Goal: Check status: Check status

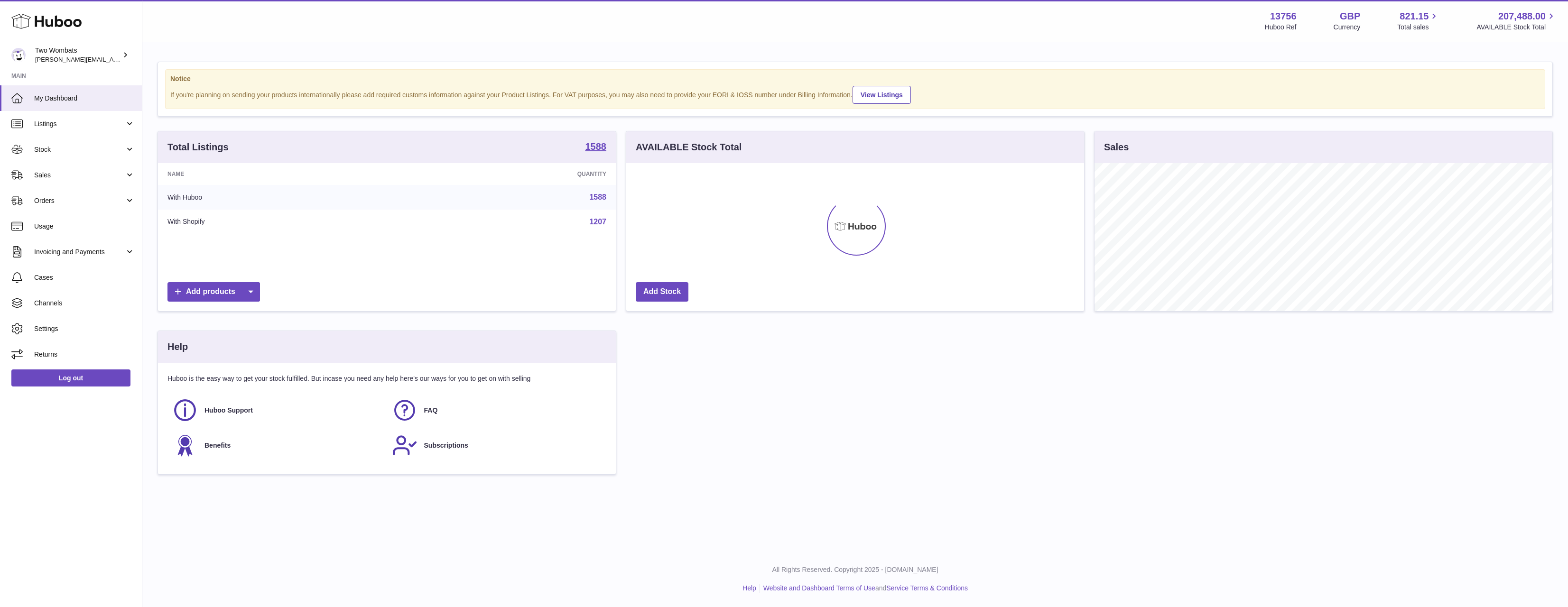
scroll to position [148, 458]
click at [60, 150] on span "Stock" at bounding box center [79, 150] width 91 height 9
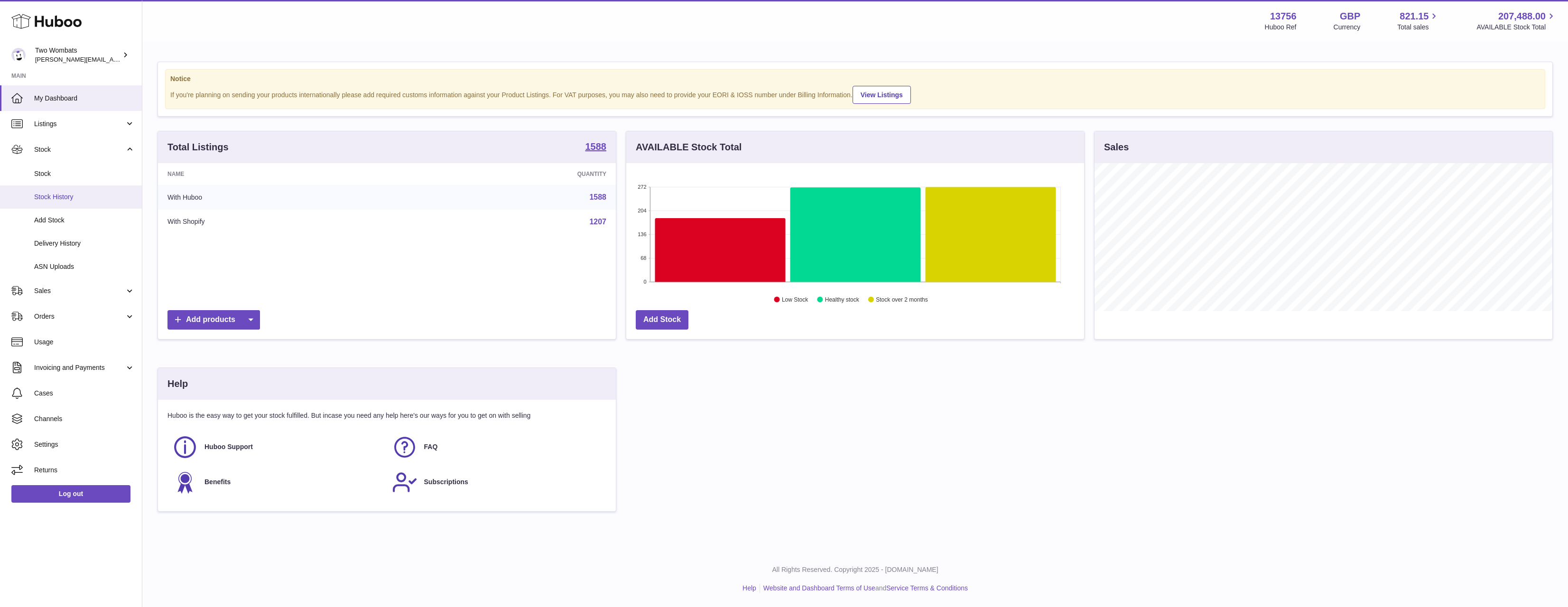
click at [70, 186] on link "Stock History" at bounding box center [71, 197] width 142 height 23
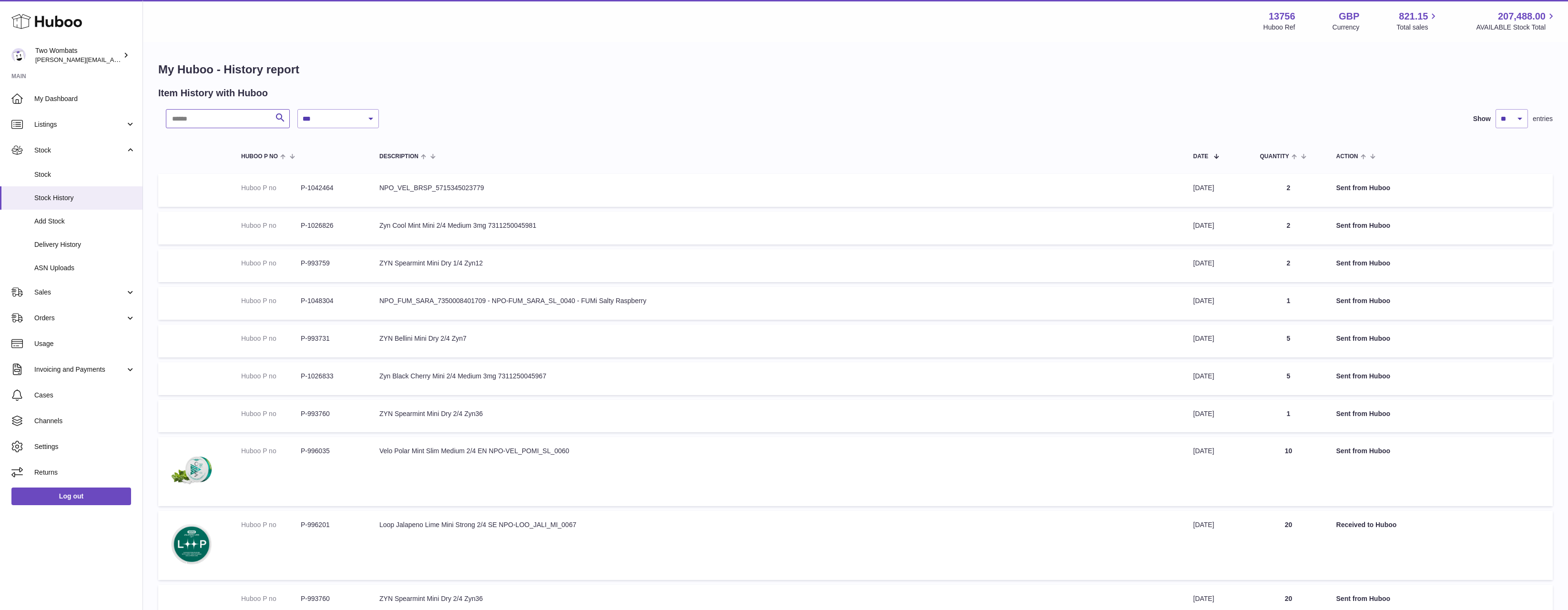
click at [221, 126] on input "text" at bounding box center [227, 118] width 124 height 19
paste input "******"
type input "******"
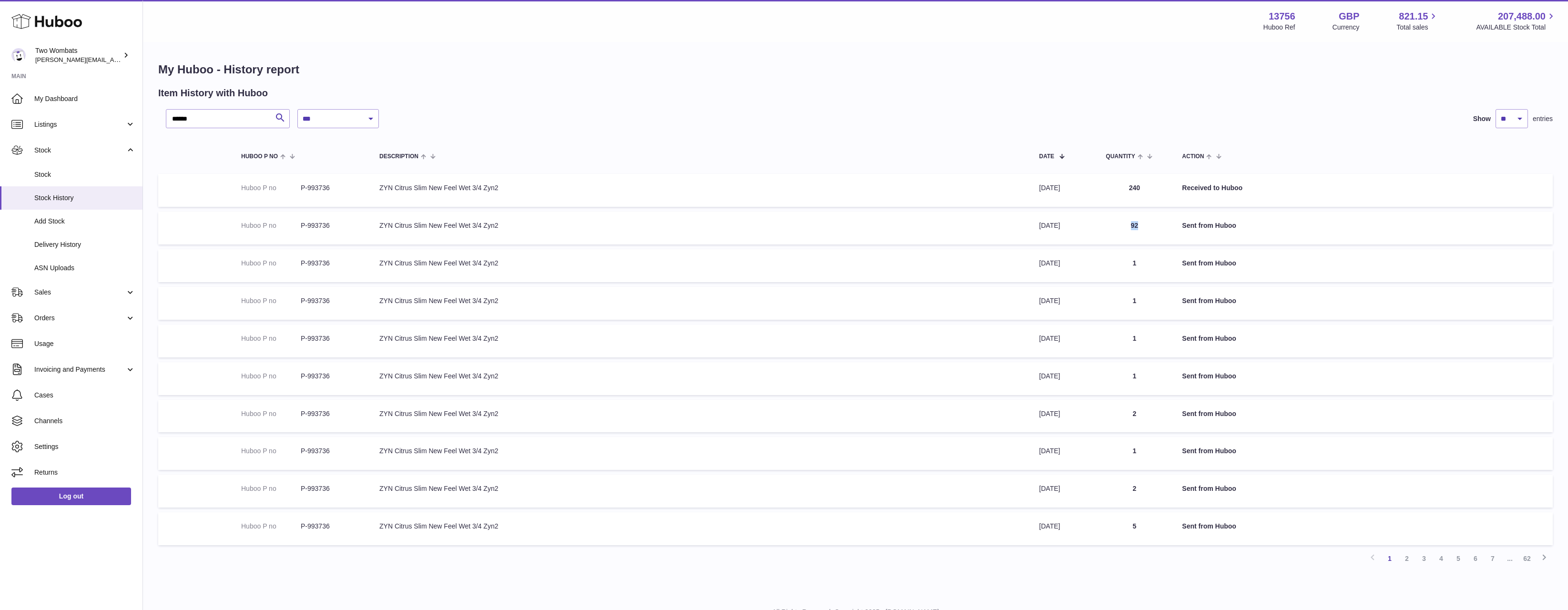
drag, startPoint x: 1123, startPoint y: 226, endPoint x: 1142, endPoint y: 224, distance: 19.1
click at [1142, 224] on td "Quantity 92" at bounding box center [1134, 228] width 76 height 33
click at [1146, 225] on td "Quantity 92" at bounding box center [1134, 228] width 76 height 33
drag, startPoint x: 1148, startPoint y: 226, endPoint x: 200, endPoint y: 213, distance: 948.1
click at [200, 213] on tr "Huboo P no P-993736 Description ZYN Citrus Slim New Feel Wet 3/4 Zyn2 Date 16th…" at bounding box center [856, 228] width 1395 height 33
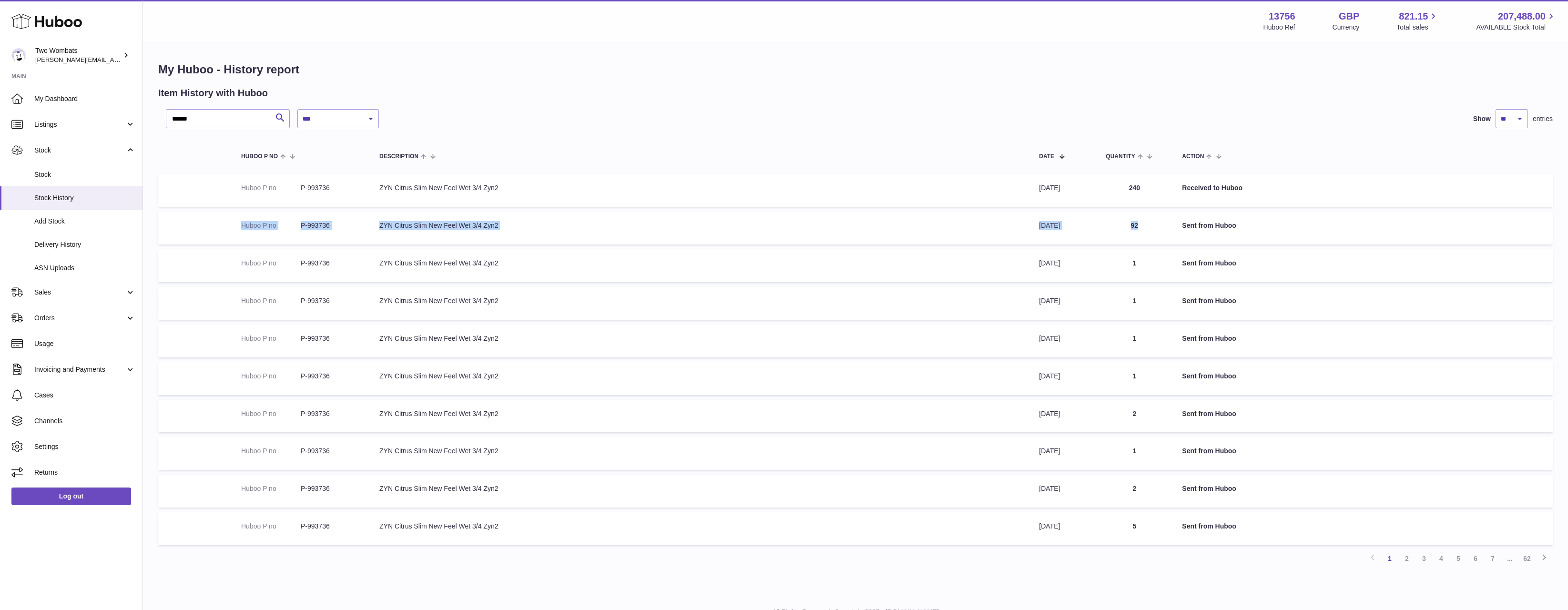
click at [200, 213] on td at bounding box center [195, 228] width 73 height 33
drag, startPoint x: 200, startPoint y: 213, endPoint x: 1432, endPoint y: 226, distance: 1232.1
click at [1432, 226] on tr "Huboo P no P-993736 Description ZYN Citrus Slim New Feel Wet 3/4 Zyn2 Date 16th…" at bounding box center [856, 228] width 1395 height 33
click at [1432, 226] on td "Action Sent from Huboo" at bounding box center [1363, 228] width 380 height 33
drag, startPoint x: 964, startPoint y: 205, endPoint x: 934, endPoint y: 206, distance: 30.0
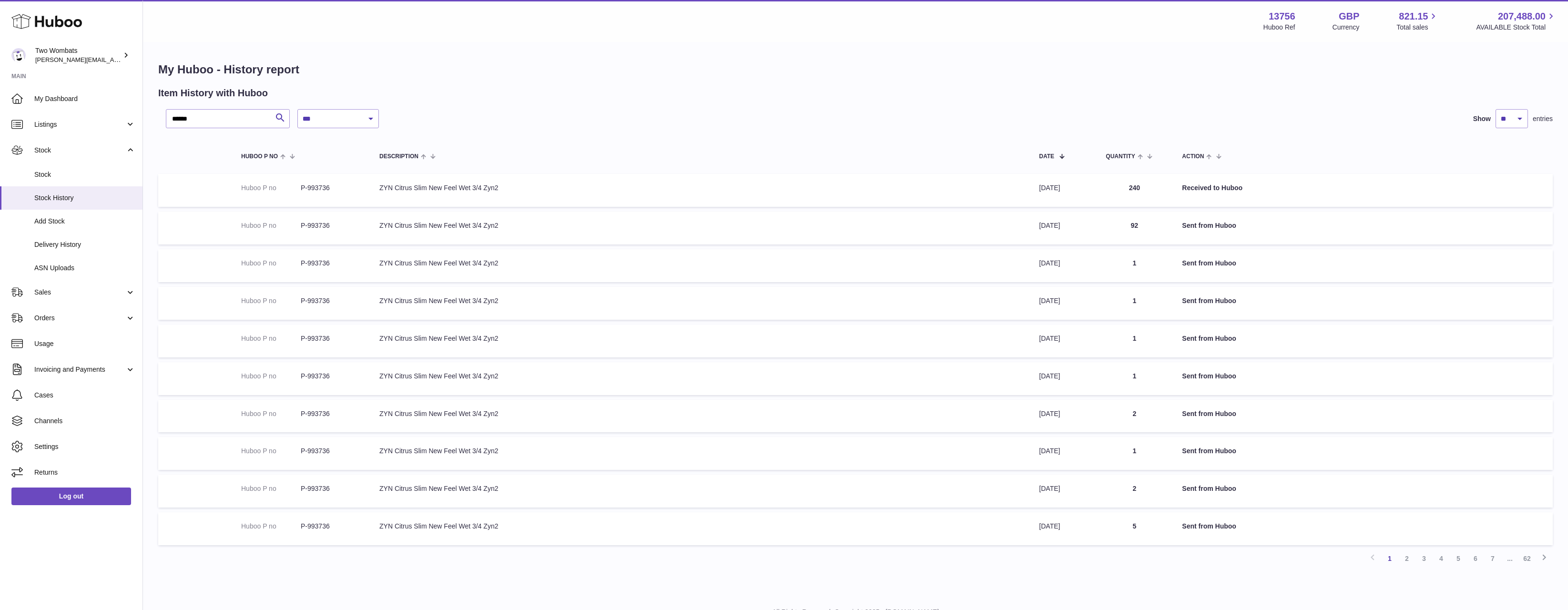
click at [934, 206] on tbody "Huboo P no P-993736 Description ZYN Citrus Slim New Feel Wet 3/4 Zyn2 Date 25th…" at bounding box center [856, 359] width 1395 height 371
click at [934, 206] on td "Description ZYN Citrus Slim New Feel Wet 3/4 Zyn2" at bounding box center [700, 190] width 660 height 33
click at [82, 174] on span "Stock" at bounding box center [84, 174] width 101 height 9
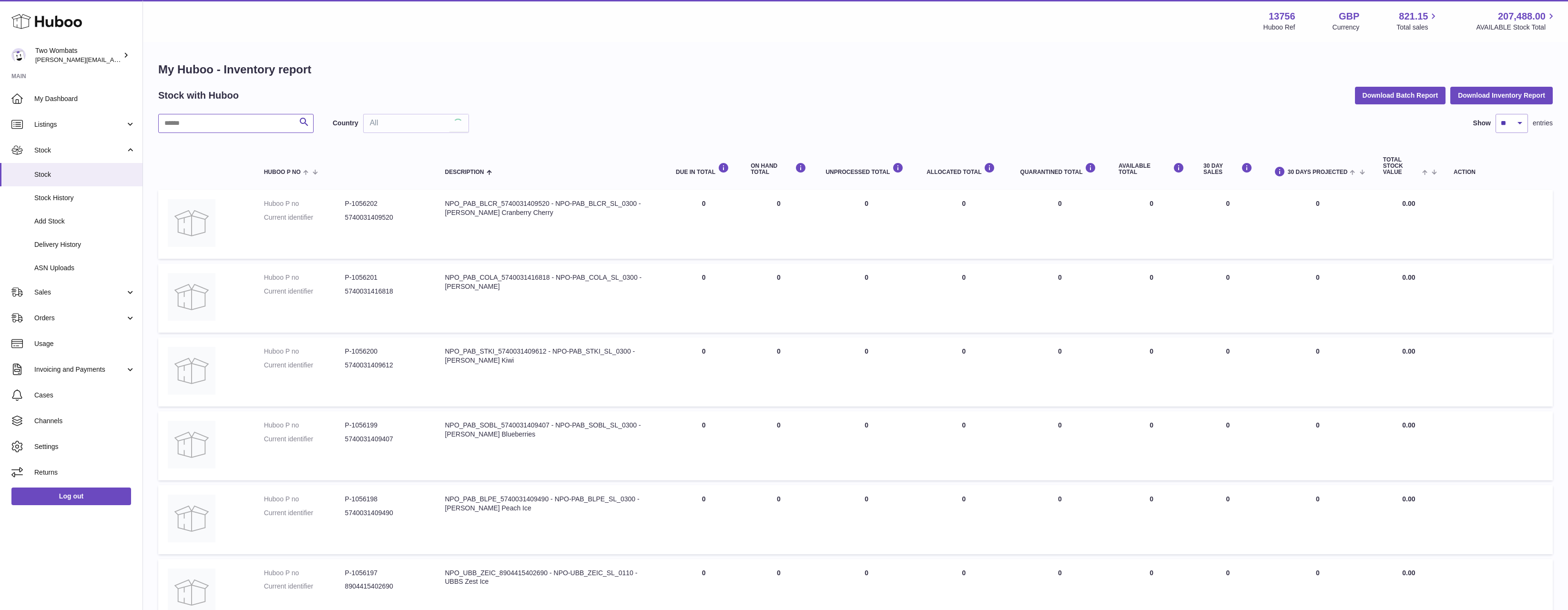
click at [209, 122] on input "text" at bounding box center [236, 123] width 155 height 19
paste input "******"
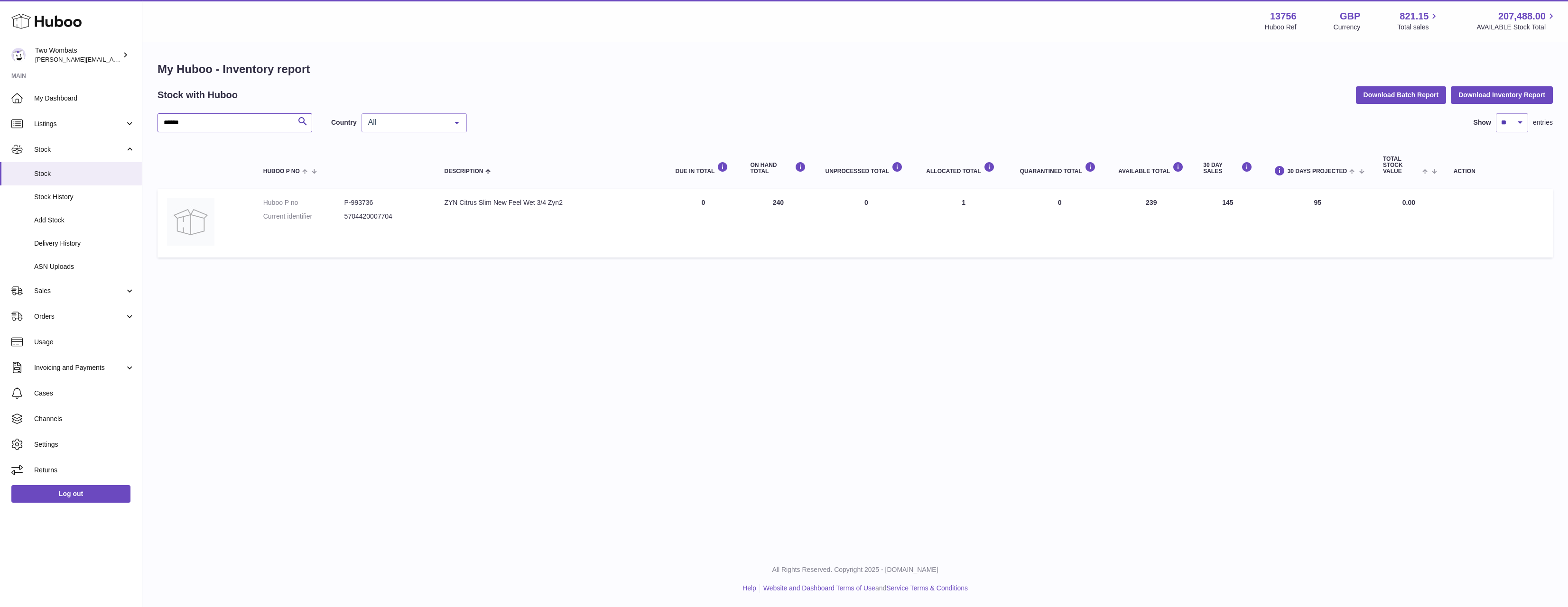
type input "******"
drag, startPoint x: 1206, startPoint y: 204, endPoint x: 1236, endPoint y: 206, distance: 30.1
click at [1236, 206] on td "30 DAY SALES 145" at bounding box center [1227, 223] width 68 height 69
click at [1278, 204] on tr "Huboo P no P-993736 Current identifier 5704420007704 Description ZYN Citrus Sli…" at bounding box center [855, 223] width 1395 height 69
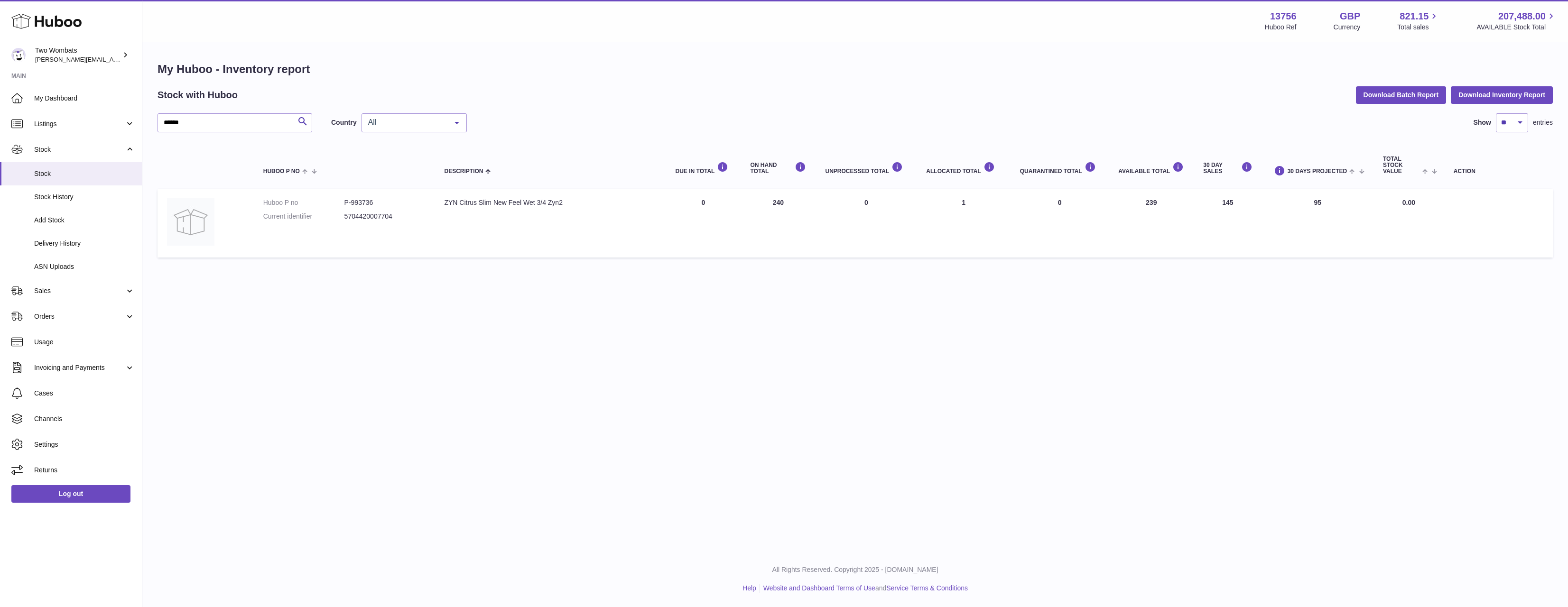
click at [1276, 205] on td "30 DAYS PROJECTED 95" at bounding box center [1317, 223] width 111 height 69
drag, startPoint x: 1212, startPoint y: 206, endPoint x: 1230, endPoint y: 206, distance: 18.0
click at [1230, 206] on td "30 DAY SALES 145" at bounding box center [1227, 223] width 68 height 69
click at [1244, 206] on td "30 DAY SALES 145" at bounding box center [1227, 223] width 68 height 69
drag, startPoint x: 1244, startPoint y: 206, endPoint x: 1220, endPoint y: 206, distance: 24.0
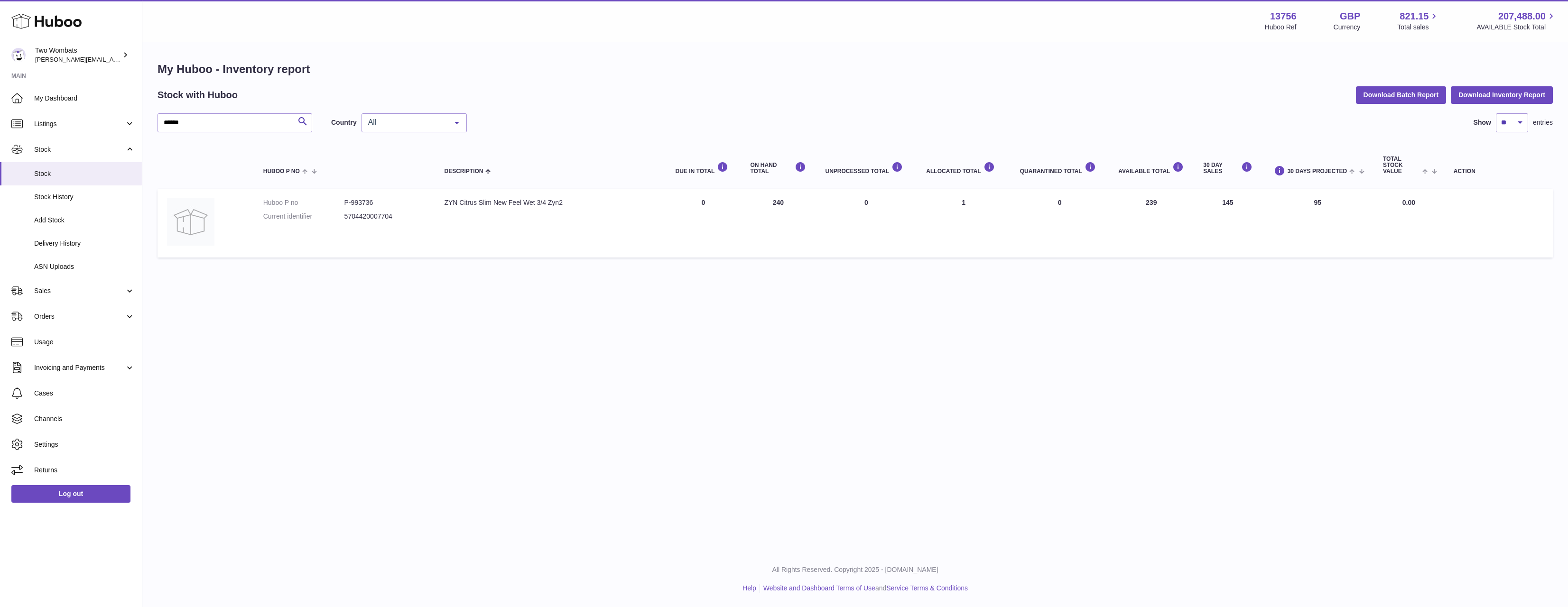
click at [1220, 206] on td "30 DAY SALES 145" at bounding box center [1227, 223] width 68 height 69
click at [1217, 206] on td "30 DAY SALES 145" at bounding box center [1227, 223] width 68 height 69
drag, startPoint x: 1217, startPoint y: 206, endPoint x: 1269, endPoint y: 205, distance: 52.0
click at [1269, 205] on tr "Huboo P no P-993736 Current identifier 5704420007704 Description ZYN Citrus Sli…" at bounding box center [855, 223] width 1395 height 69
click at [1269, 205] on td "30 DAYS PROJECTED 95" at bounding box center [1317, 223] width 111 height 69
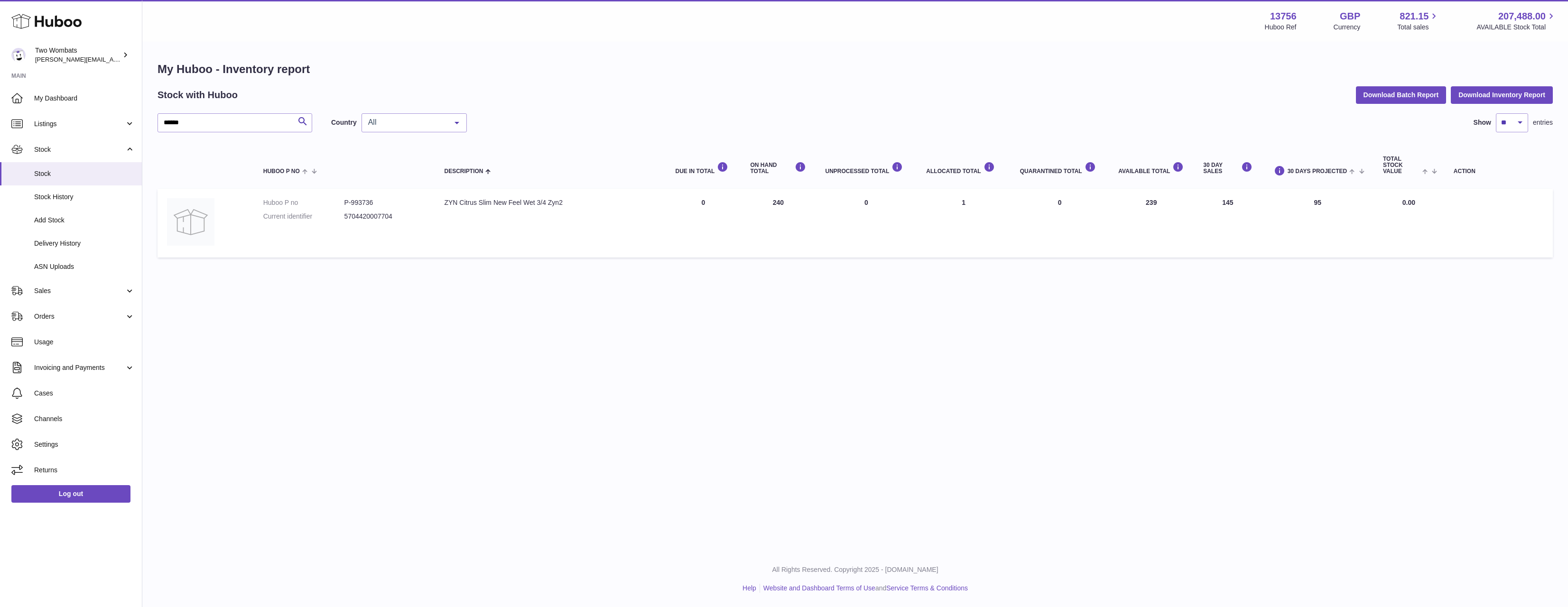
drag, startPoint x: 1253, startPoint y: 210, endPoint x: 1201, endPoint y: 209, distance: 52.0
click at [1201, 209] on td "30 DAY SALES 145" at bounding box center [1227, 223] width 68 height 69
drag, startPoint x: 1139, startPoint y: 207, endPoint x: 1162, endPoint y: 208, distance: 23.0
click at [1161, 208] on td "AVAILABLE Total 239" at bounding box center [1152, 223] width 85 height 69
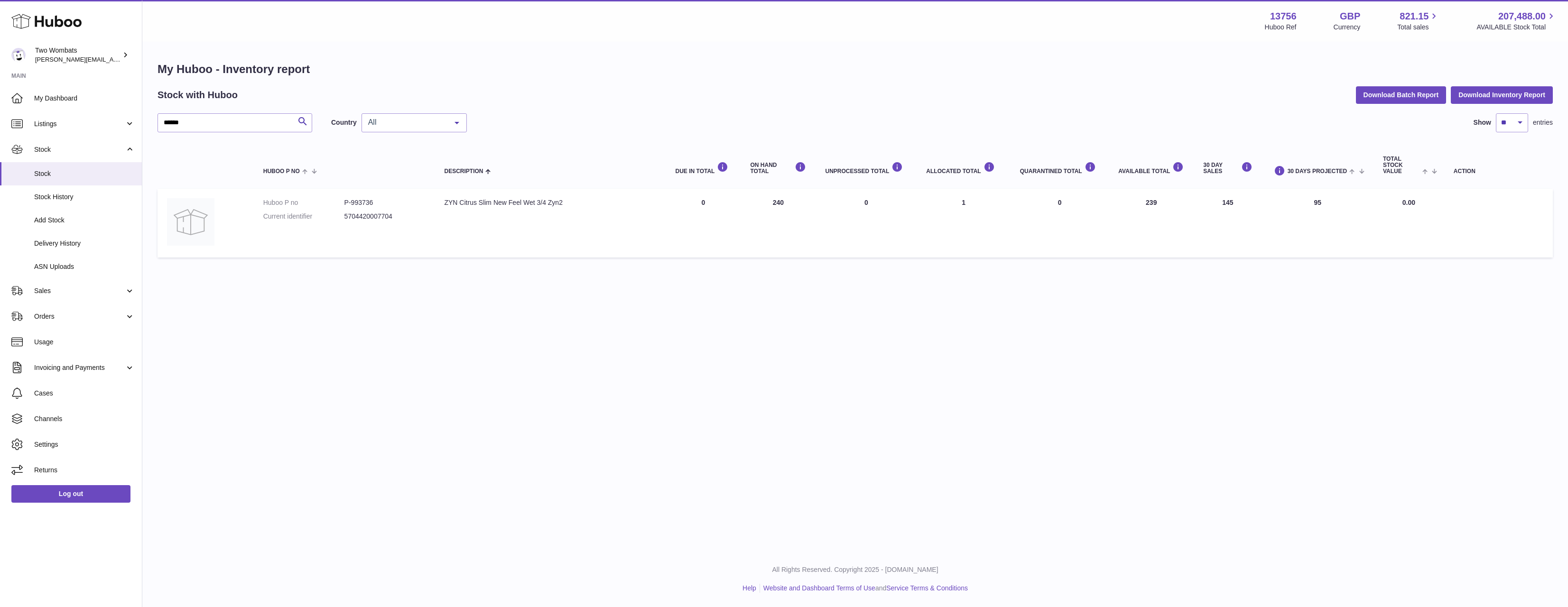
click at [1162, 208] on td "AVAILABLE Total 239" at bounding box center [1152, 223] width 85 height 69
drag, startPoint x: 1162, startPoint y: 208, endPoint x: 1130, endPoint y: 209, distance: 32.0
click at [1130, 209] on td "AVAILABLE Total 239" at bounding box center [1152, 223] width 85 height 69
drag, startPoint x: 1130, startPoint y: 209, endPoint x: 1164, endPoint y: 205, distance: 34.2
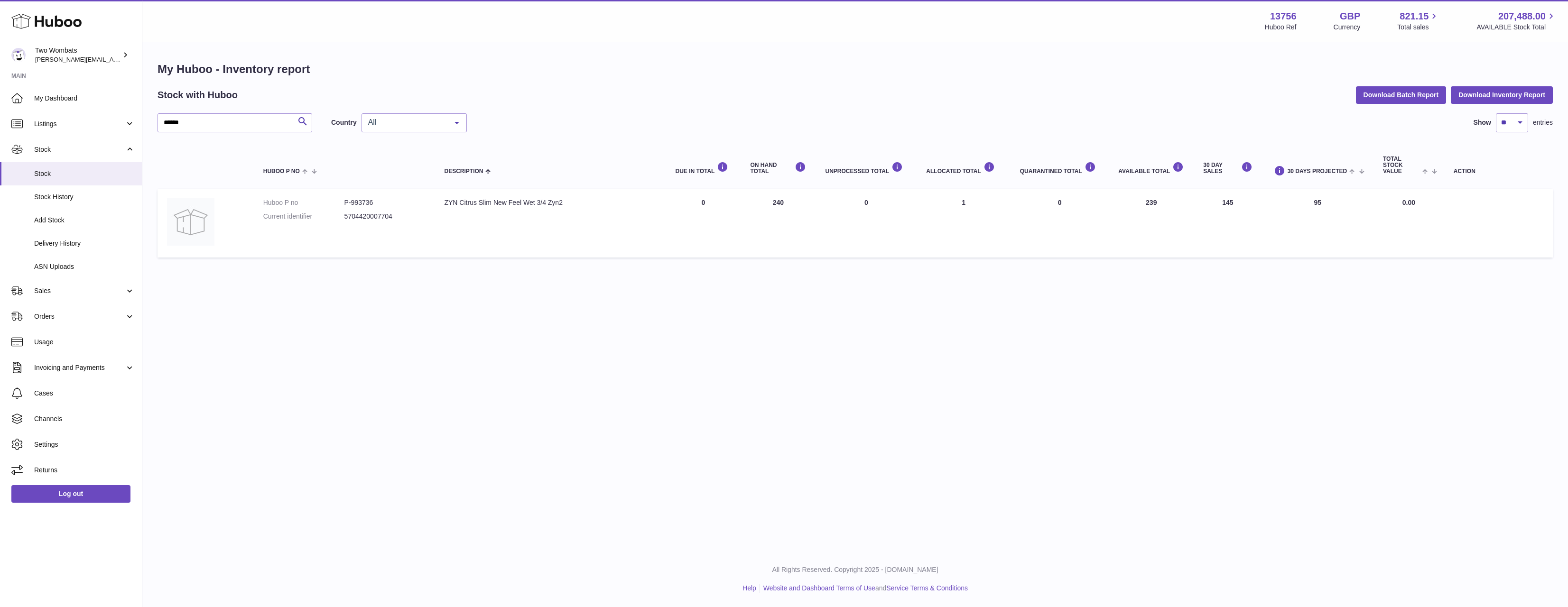
click at [1164, 205] on td "AVAILABLE Total 239" at bounding box center [1152, 223] width 85 height 69
drag, startPoint x: 979, startPoint y: 202, endPoint x: 870, endPoint y: 205, distance: 109.0
click at [870, 206] on tr "Huboo P no P-993736 Current identifier 5704420007704 Description ZYN Citrus Sli…" at bounding box center [855, 223] width 1395 height 69
click at [969, 201] on td "ALLOCATED Total 1" at bounding box center [964, 223] width 94 height 69
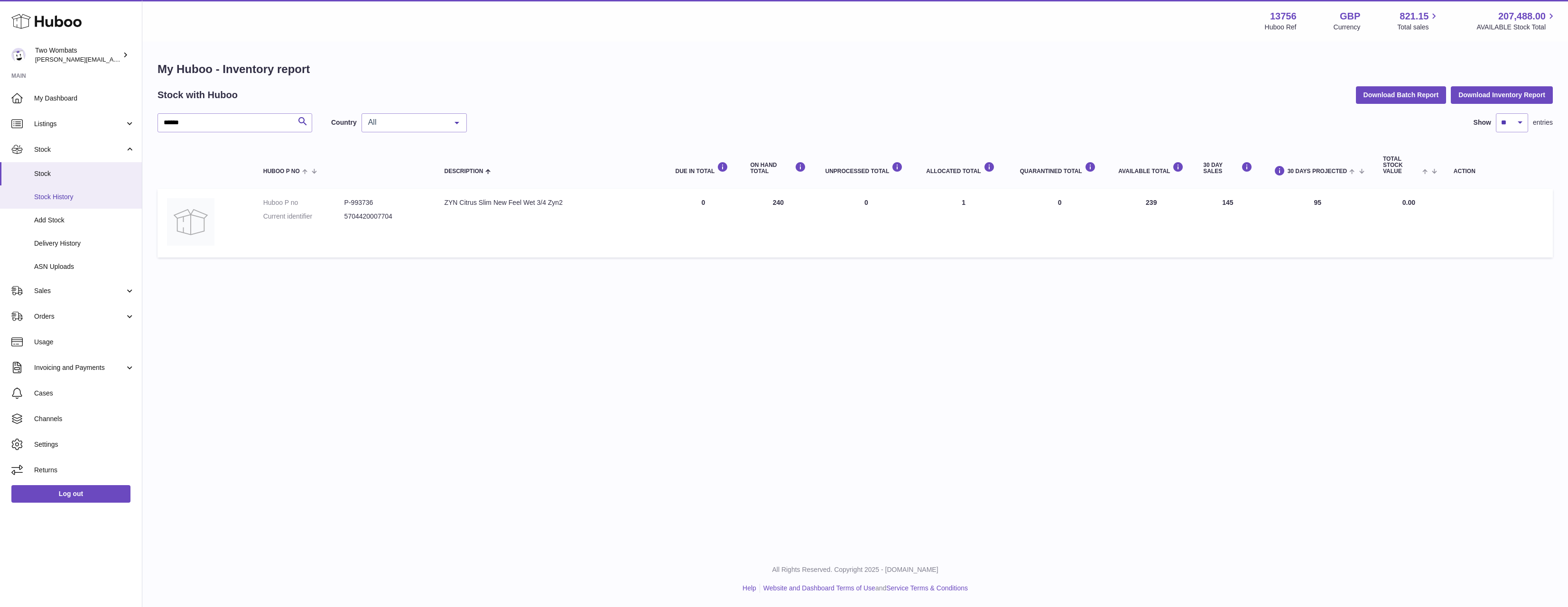
click at [94, 186] on ul "Stock Stock History Add Stock Delivery History ASN Uploads" at bounding box center [71, 220] width 142 height 116
click at [87, 196] on span "Stock History" at bounding box center [84, 196] width 100 height 9
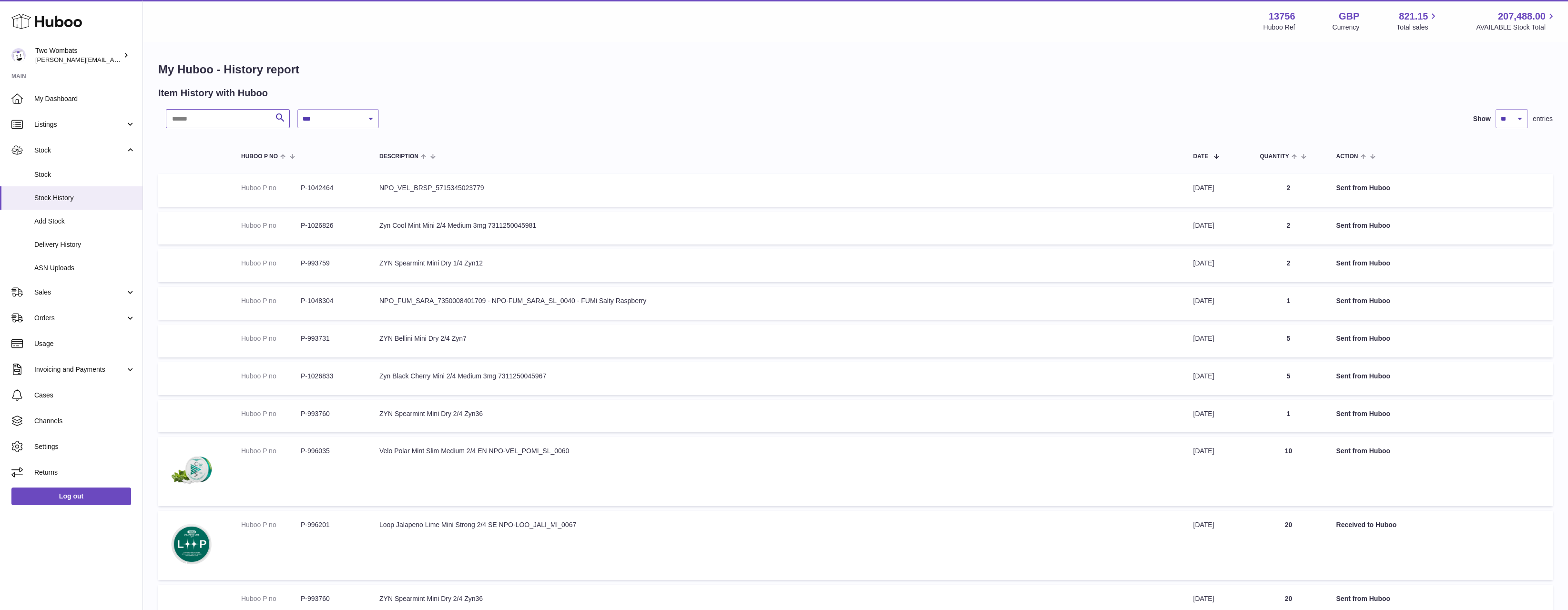
drag, startPoint x: 239, startPoint y: 111, endPoint x: 228, endPoint y: 125, distance: 17.8
click at [239, 112] on input "text" at bounding box center [227, 118] width 124 height 19
type input "*"
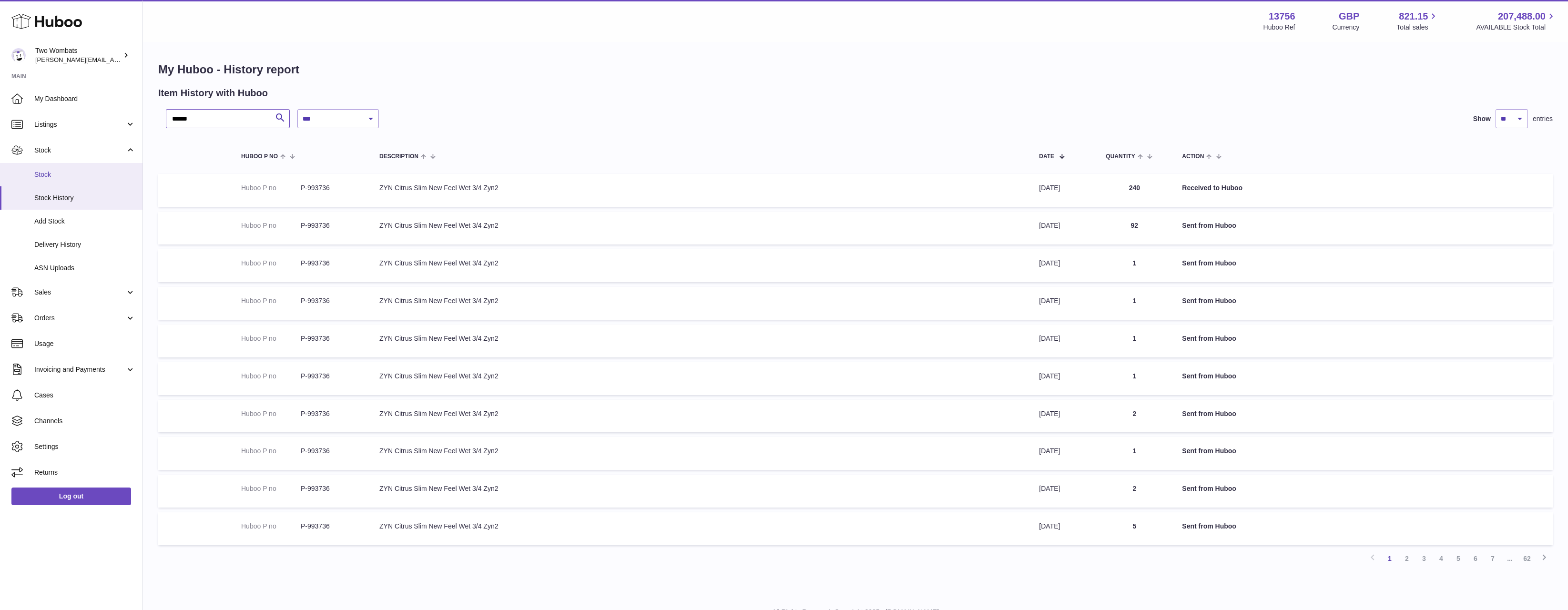
type input "******"
click at [63, 174] on span "Stock" at bounding box center [84, 174] width 101 height 9
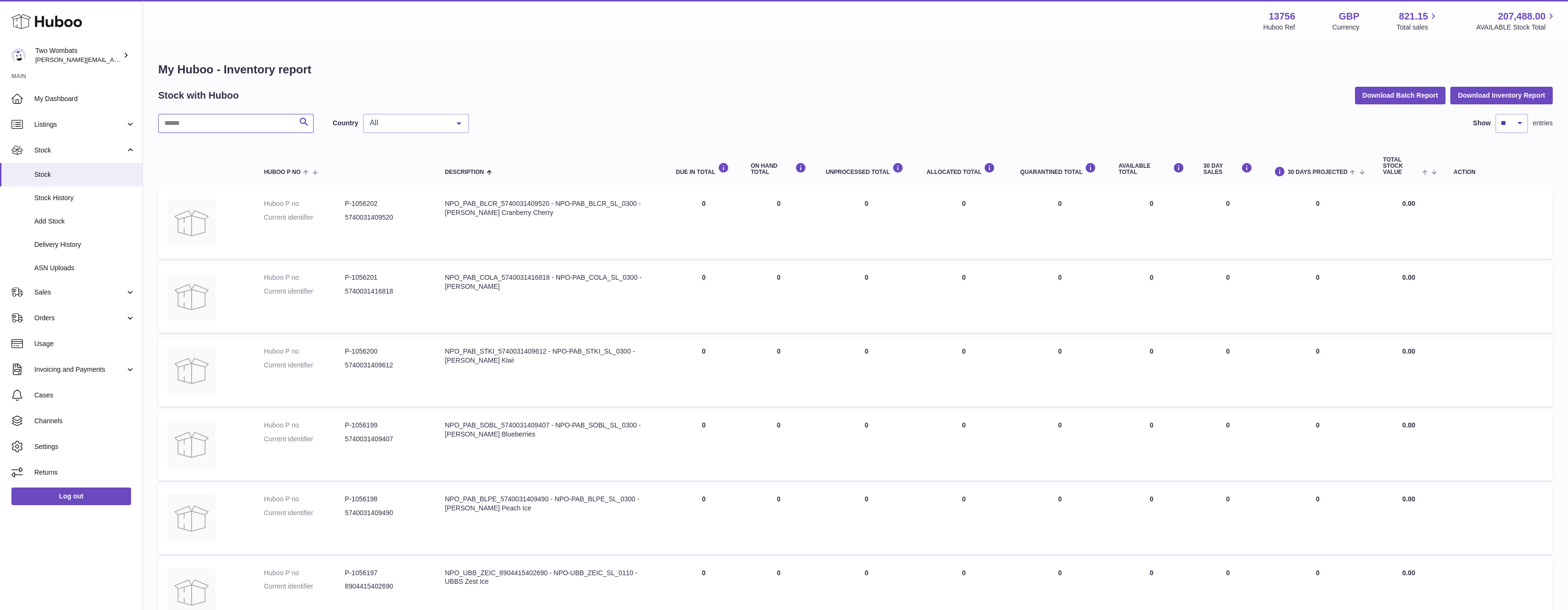
click at [204, 117] on input "text" at bounding box center [236, 123] width 155 height 19
paste input "******"
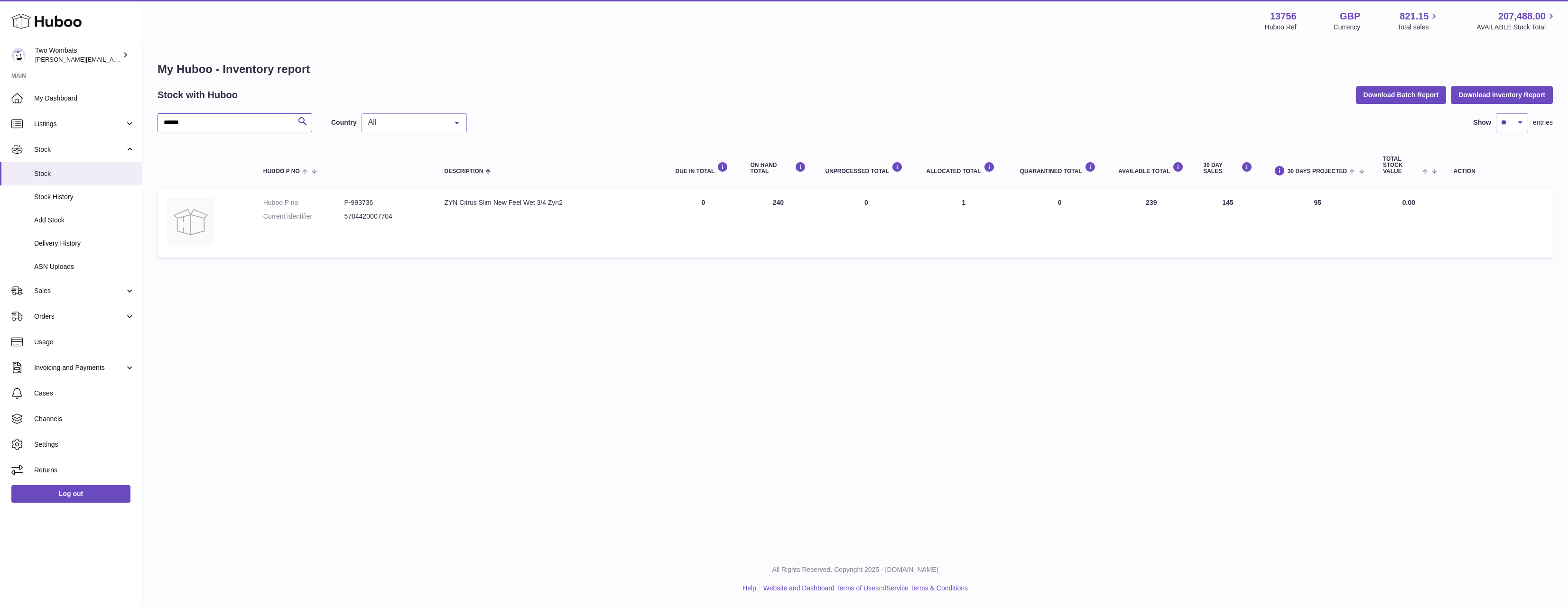
type input "******"
drag, startPoint x: 1175, startPoint y: 207, endPoint x: 1296, endPoint y: 215, distance: 121.3
click at [1298, 215] on tr "Huboo P no P-993736 Current identifier 5704420007704 Description ZYN Citrus Sli…" at bounding box center [855, 223] width 1395 height 69
click at [80, 280] on link "Sales" at bounding box center [71, 291] width 142 height 26
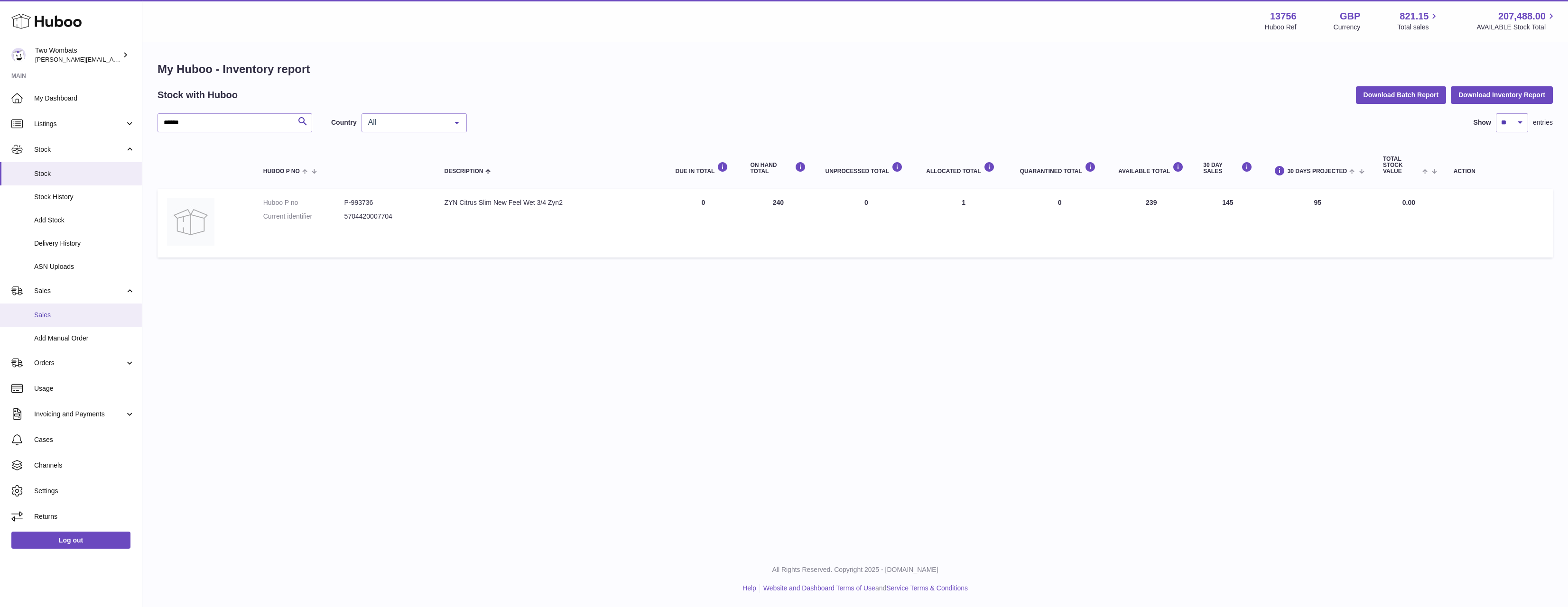
click at [81, 313] on span "Sales" at bounding box center [84, 315] width 100 height 9
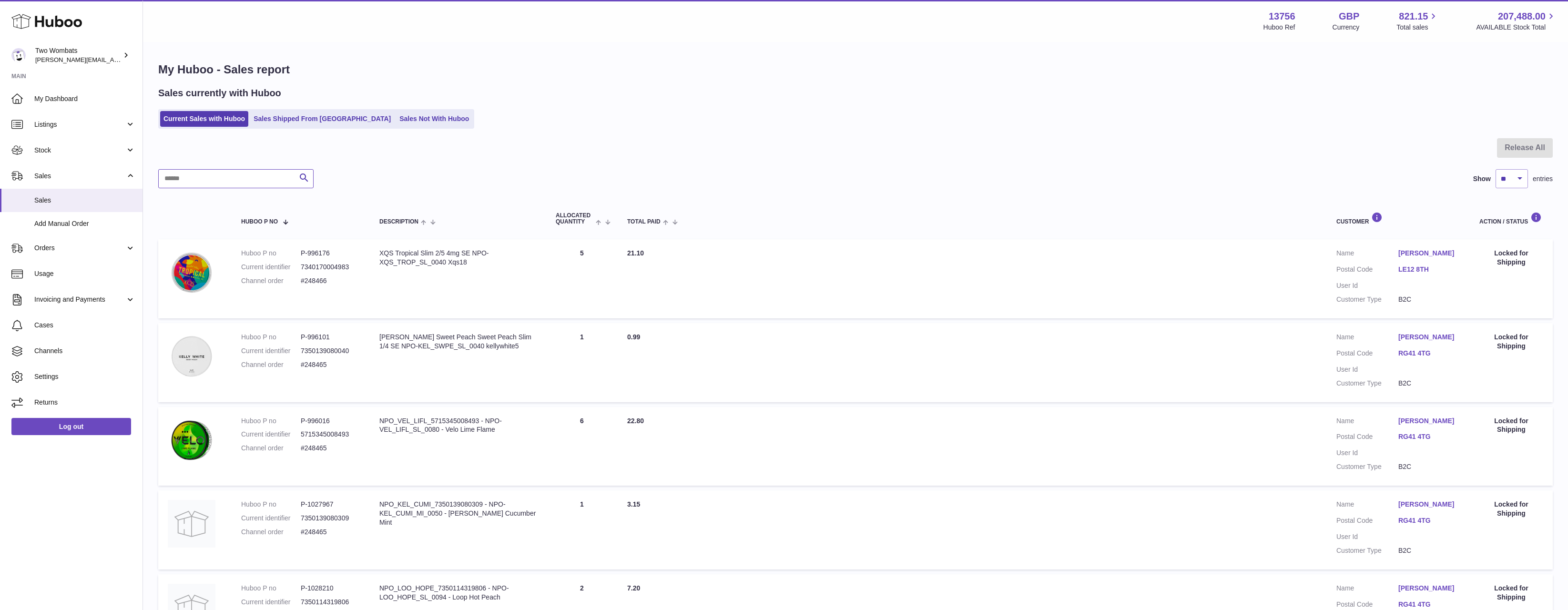
click at [218, 186] on input "text" at bounding box center [236, 178] width 155 height 19
paste input "******"
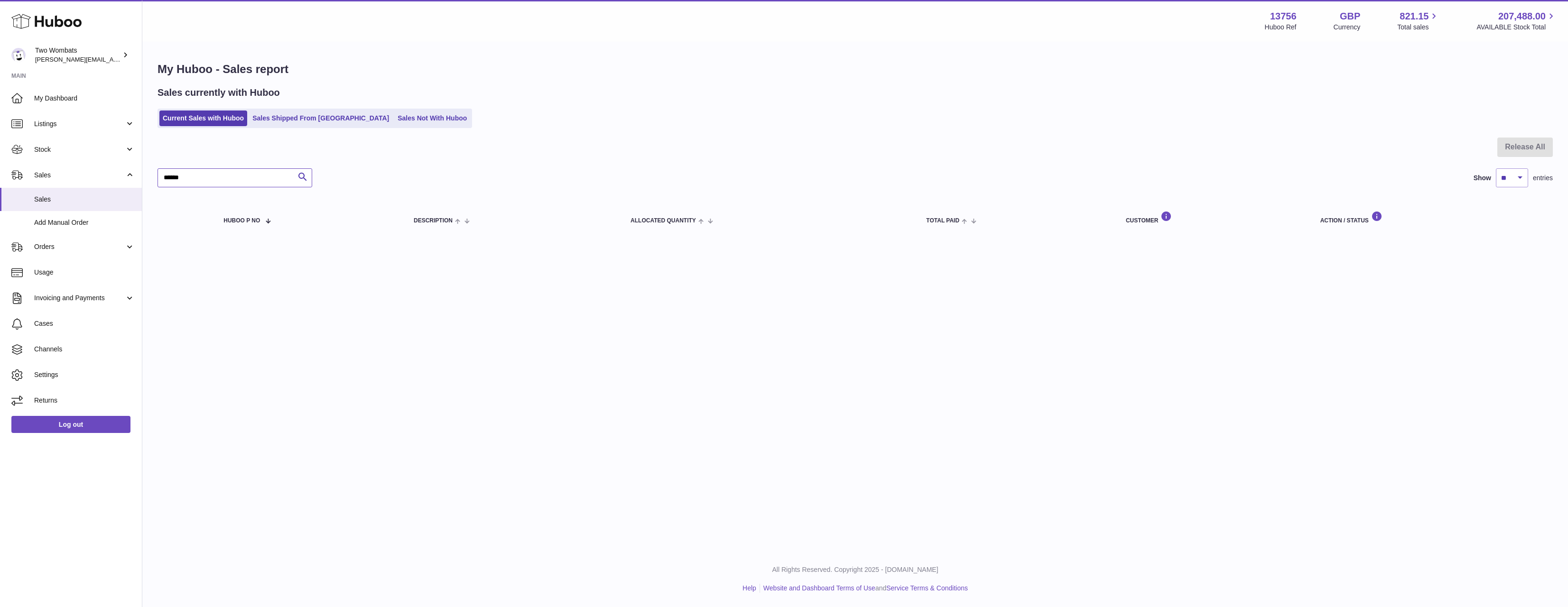
type input "******"
click at [311, 121] on link "Sales Shipped From Huboo" at bounding box center [320, 119] width 143 height 16
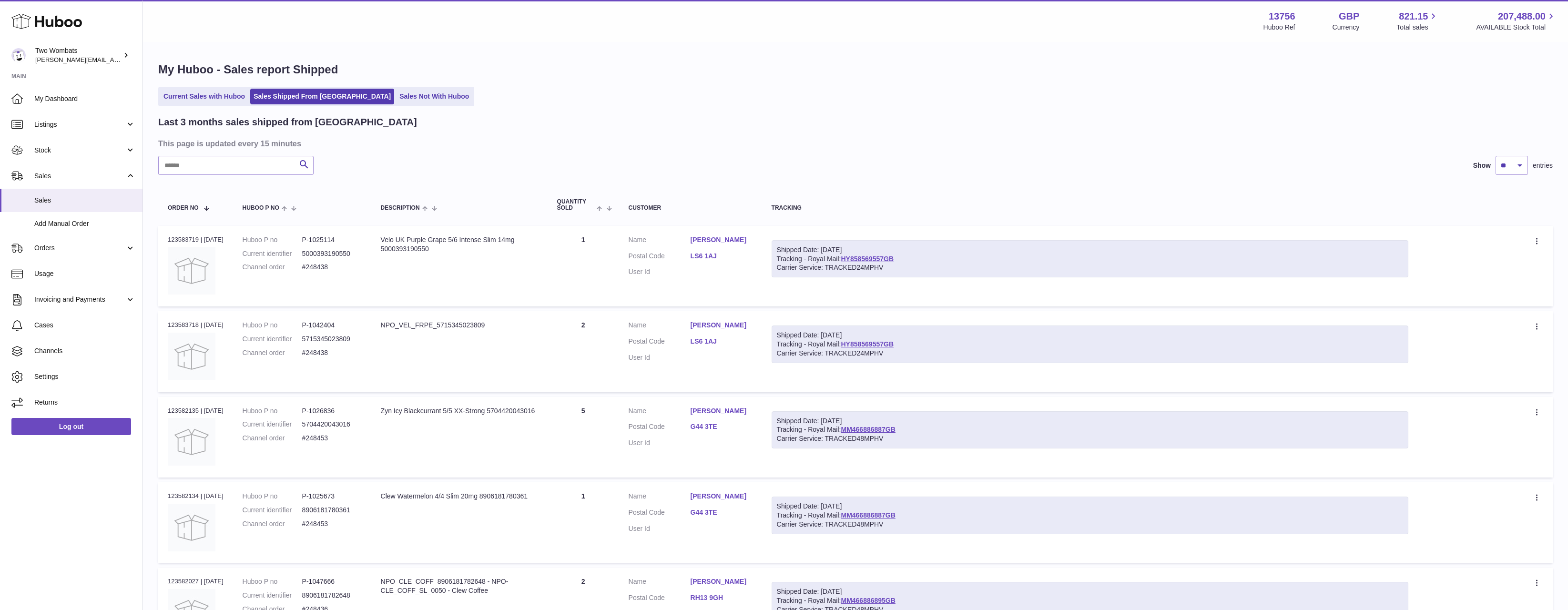
click at [209, 178] on div "Last 3 months sales shipped from Huboo This page is updated every 15 minutes Se…" at bounding box center [856, 606] width 1395 height 982
click at [213, 169] on input "text" at bounding box center [236, 165] width 155 height 19
paste input "******"
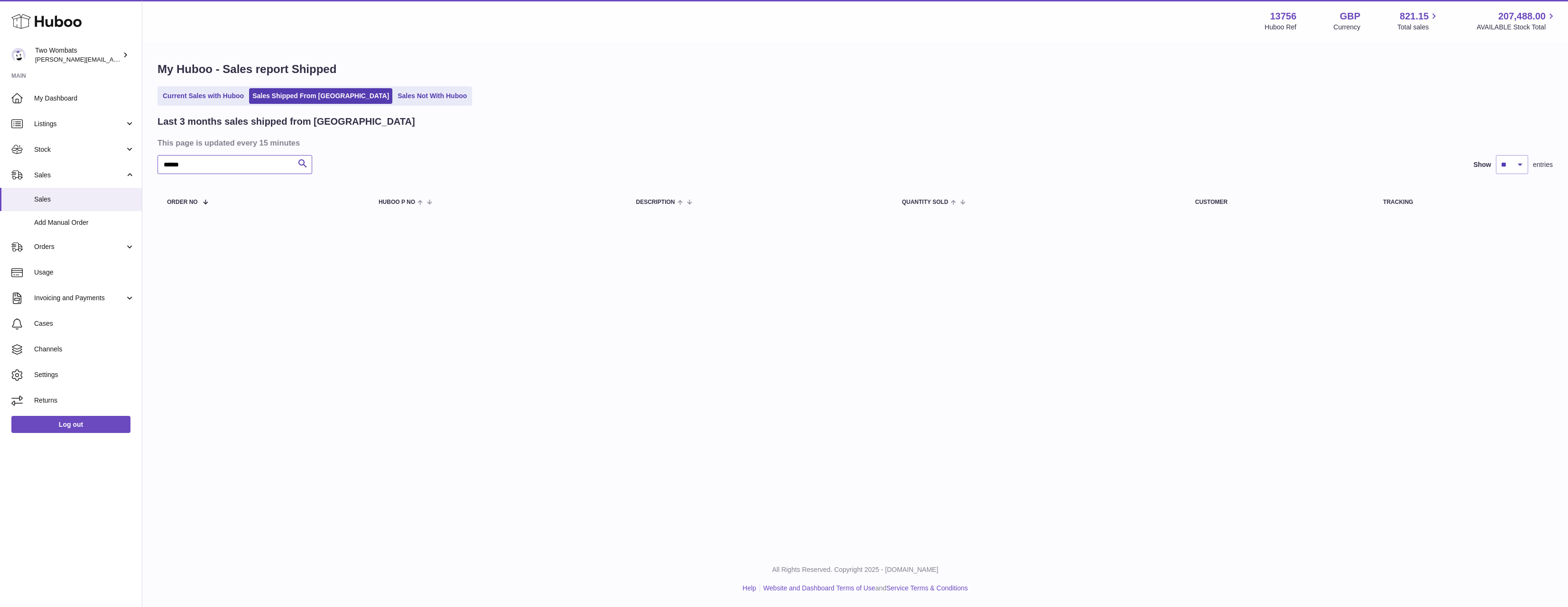
type input "******"
click at [206, 98] on link "Current Sales with Huboo" at bounding box center [203, 96] width 88 height 16
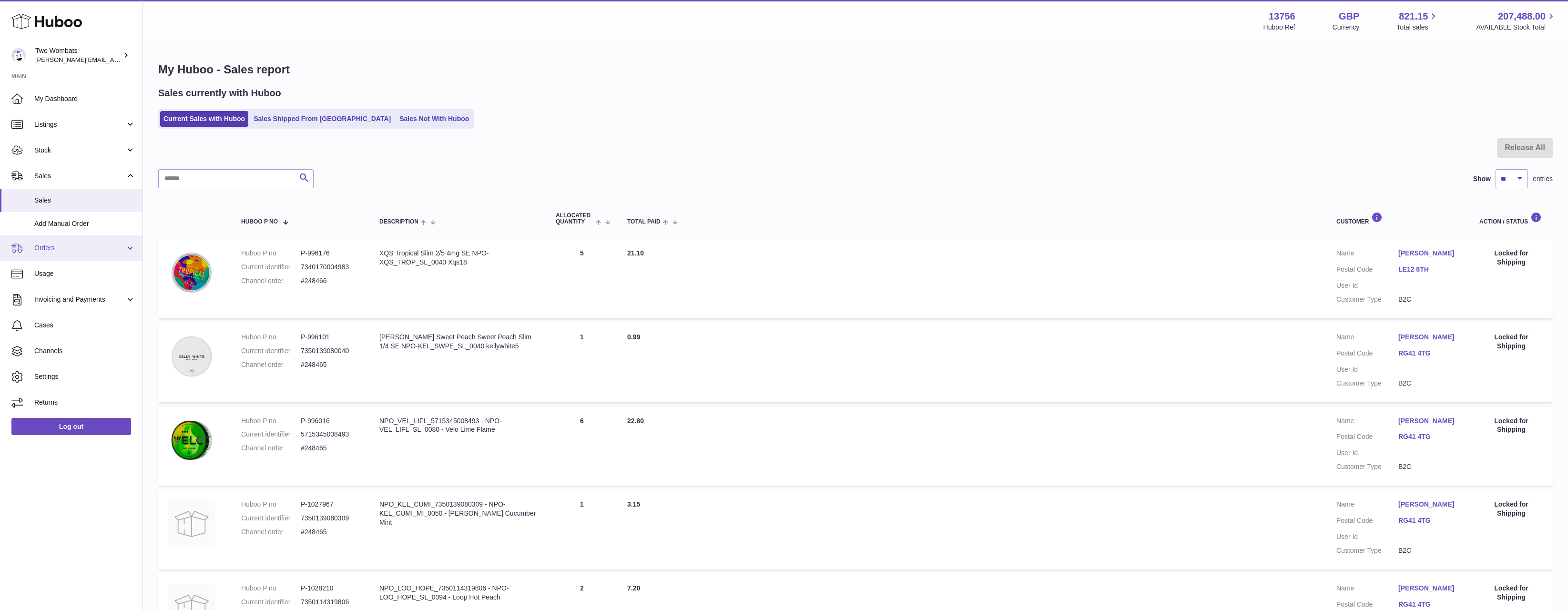
click at [65, 245] on span "Orders" at bounding box center [80, 248] width 91 height 9
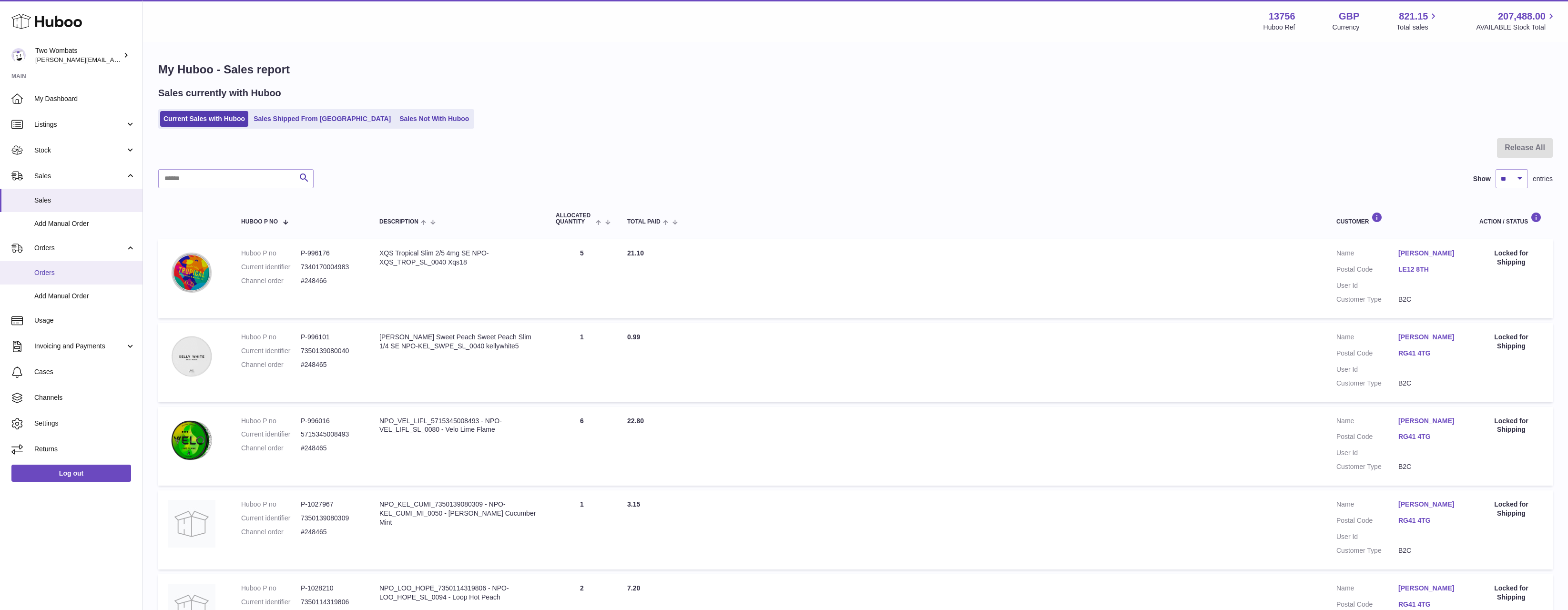
click at [76, 274] on span "Orders" at bounding box center [84, 273] width 101 height 9
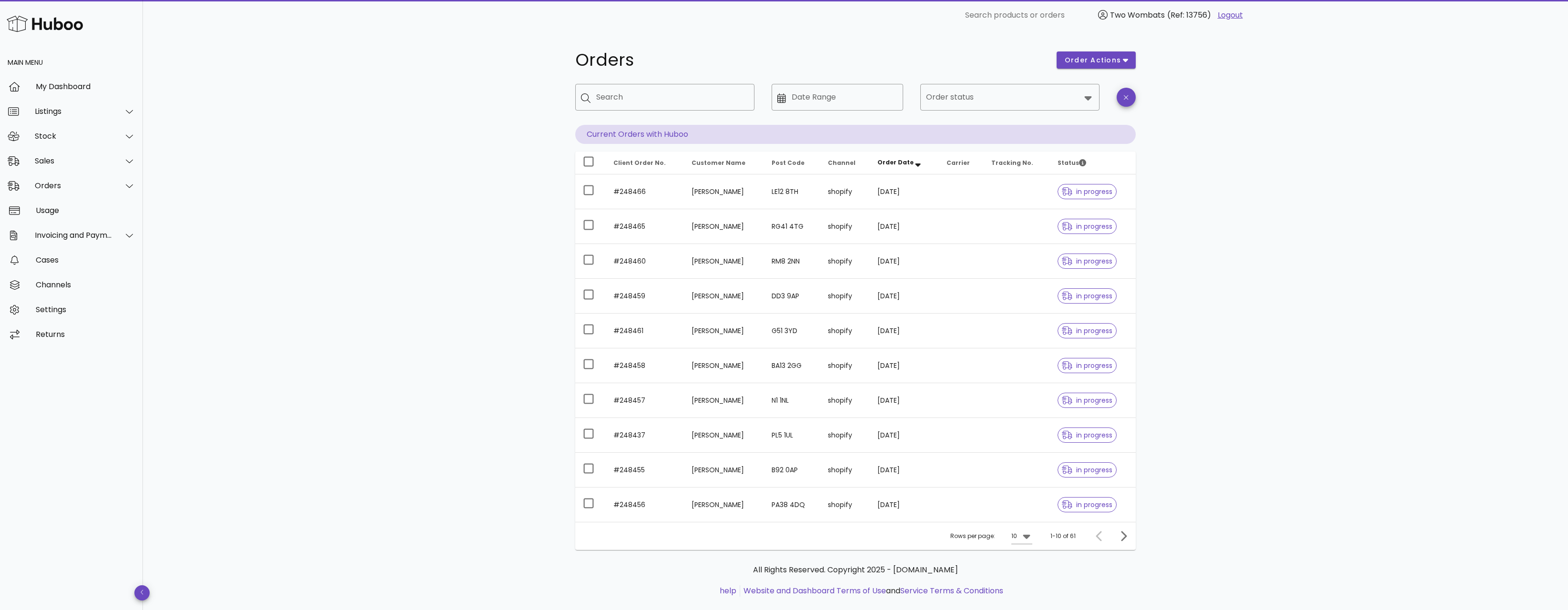
click at [671, 122] on div "​ Search" at bounding box center [665, 104] width 179 height 41
click at [673, 102] on input "Search" at bounding box center [671, 97] width 150 height 15
paste input "******"
type input "******"
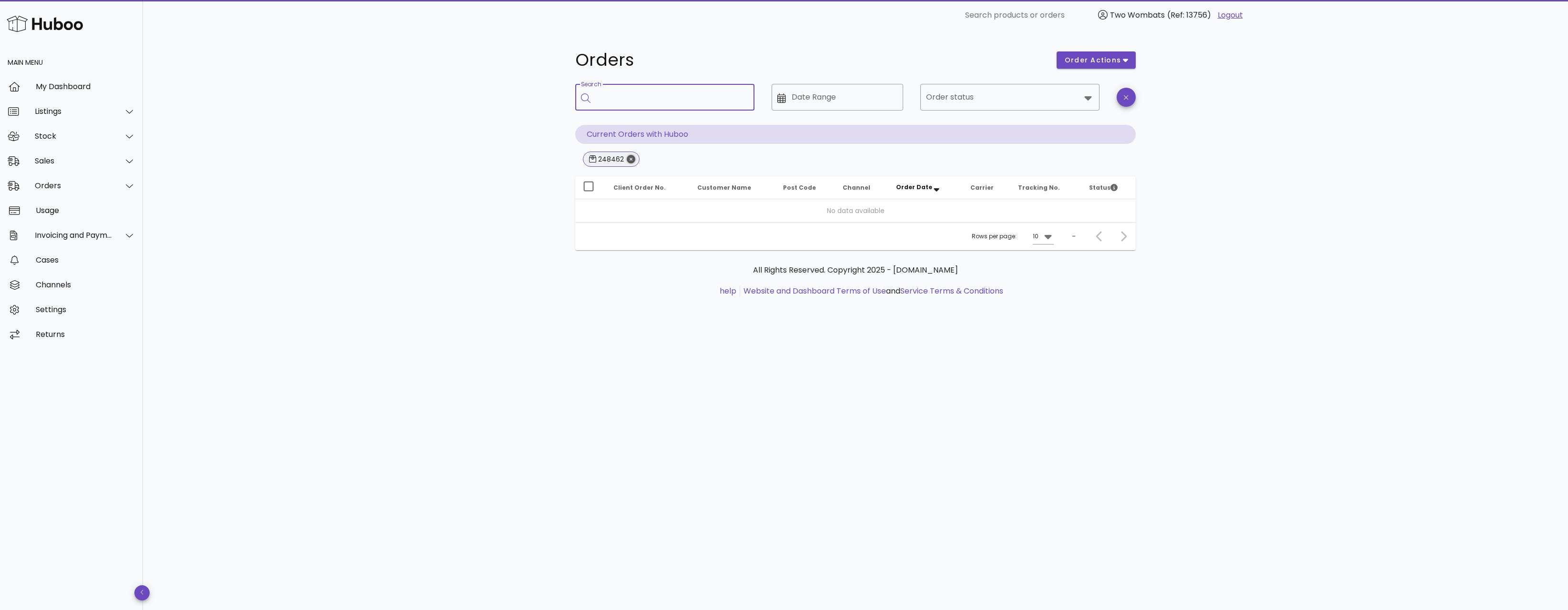
click at [634, 160] on icon "Close" at bounding box center [631, 159] width 9 height 9
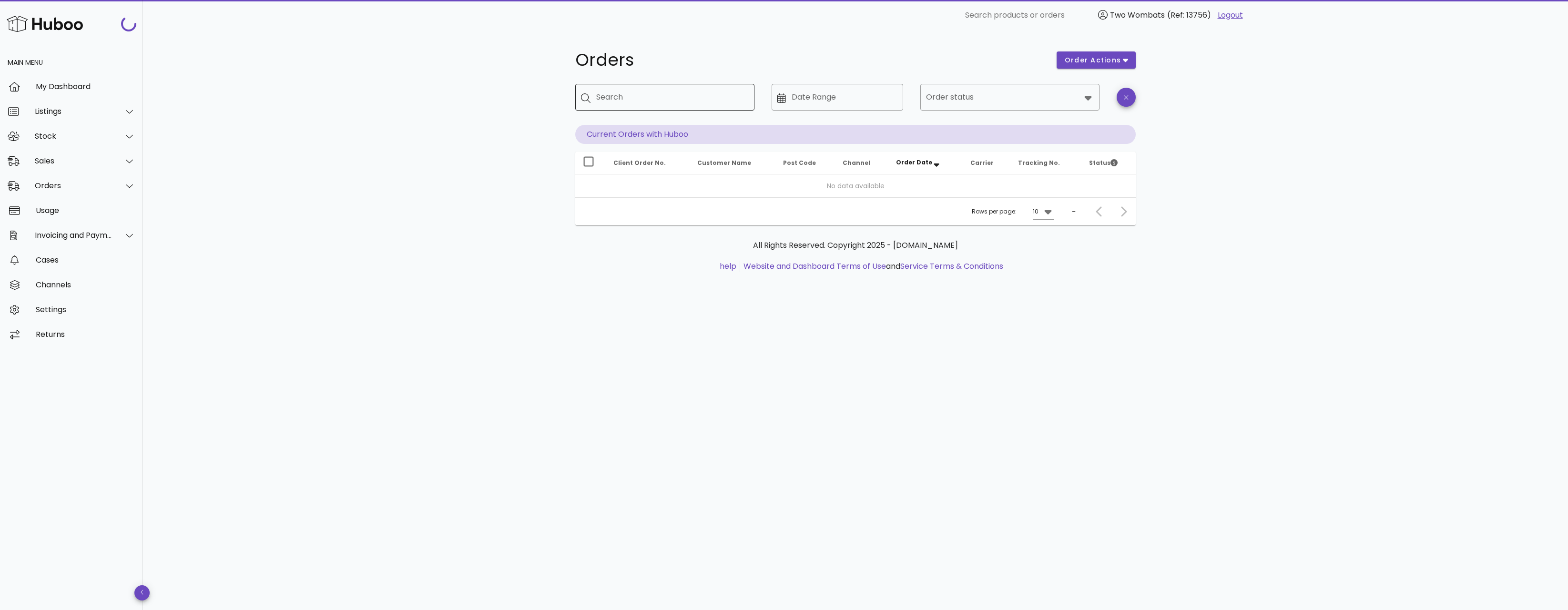
drag, startPoint x: 623, startPoint y: 111, endPoint x: 621, endPoint y: 101, distance: 10.2
click at [623, 108] on div "​ Search" at bounding box center [665, 104] width 179 height 41
click at [621, 101] on input "Search" at bounding box center [671, 97] width 150 height 15
paste input "******"
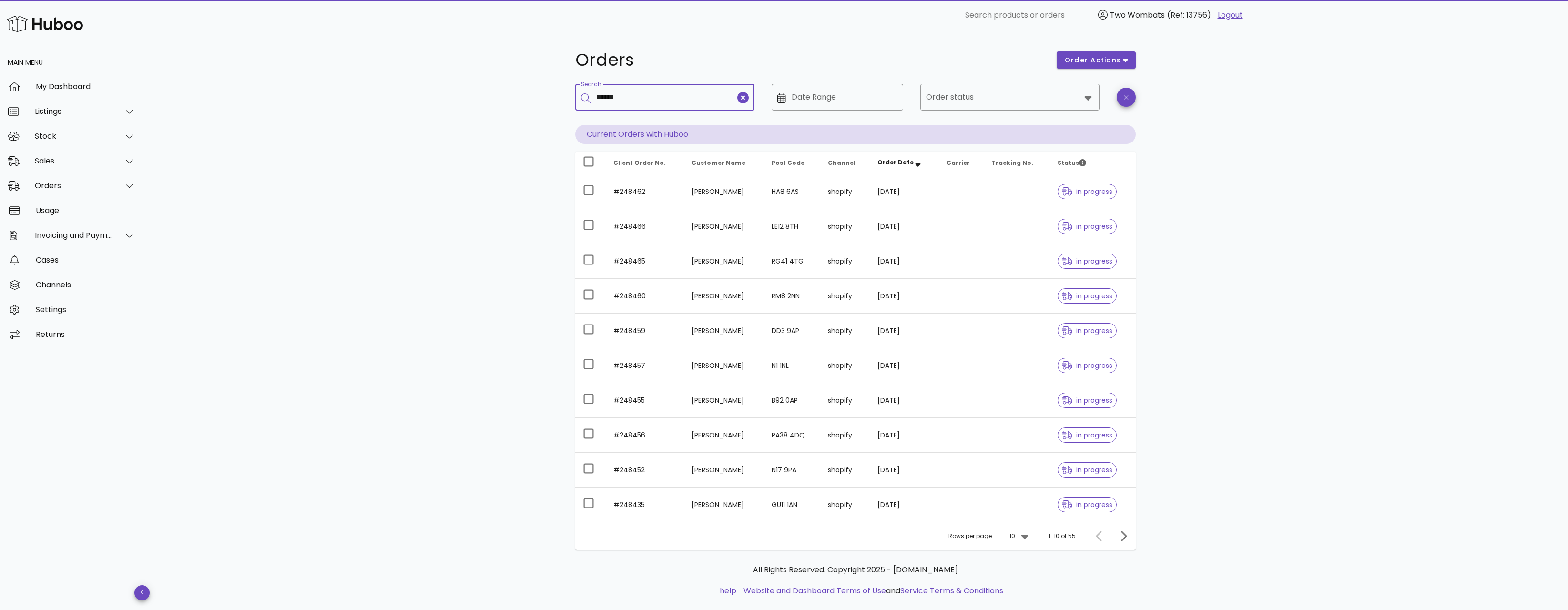
type input "******"
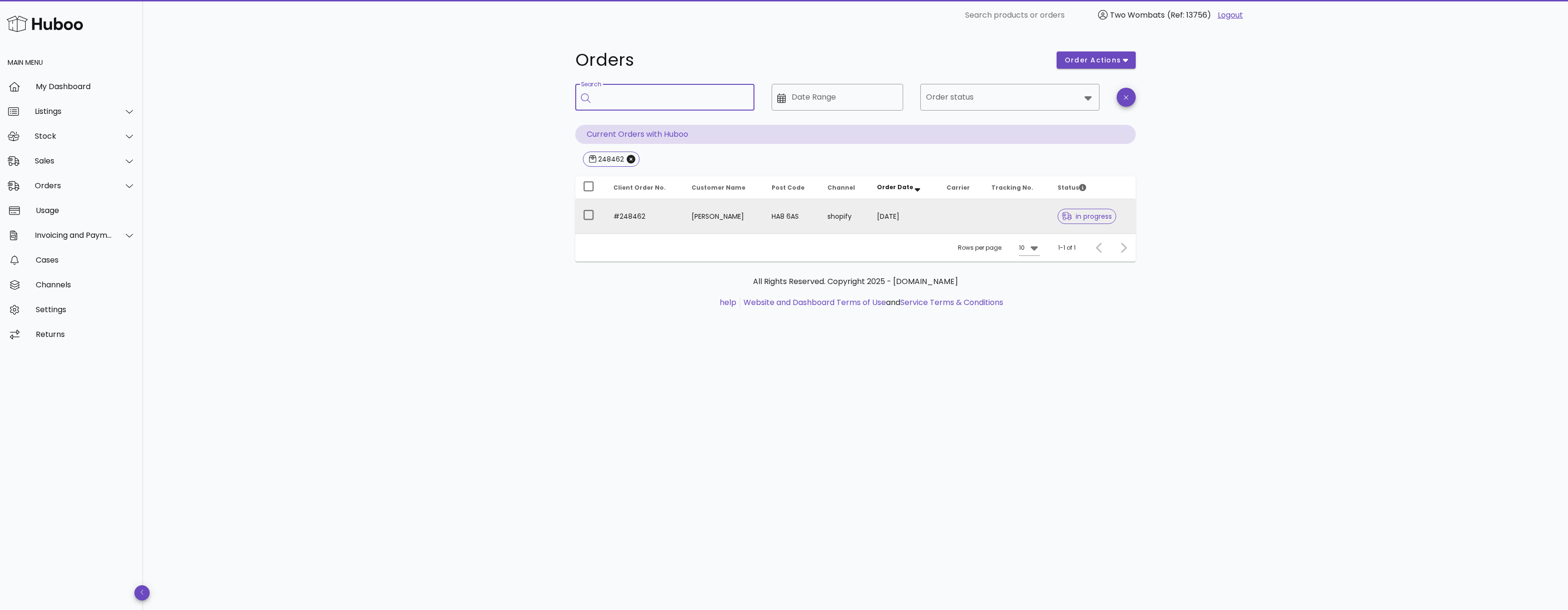
click at [703, 215] on td "[PERSON_NAME]" at bounding box center [723, 216] width 80 height 34
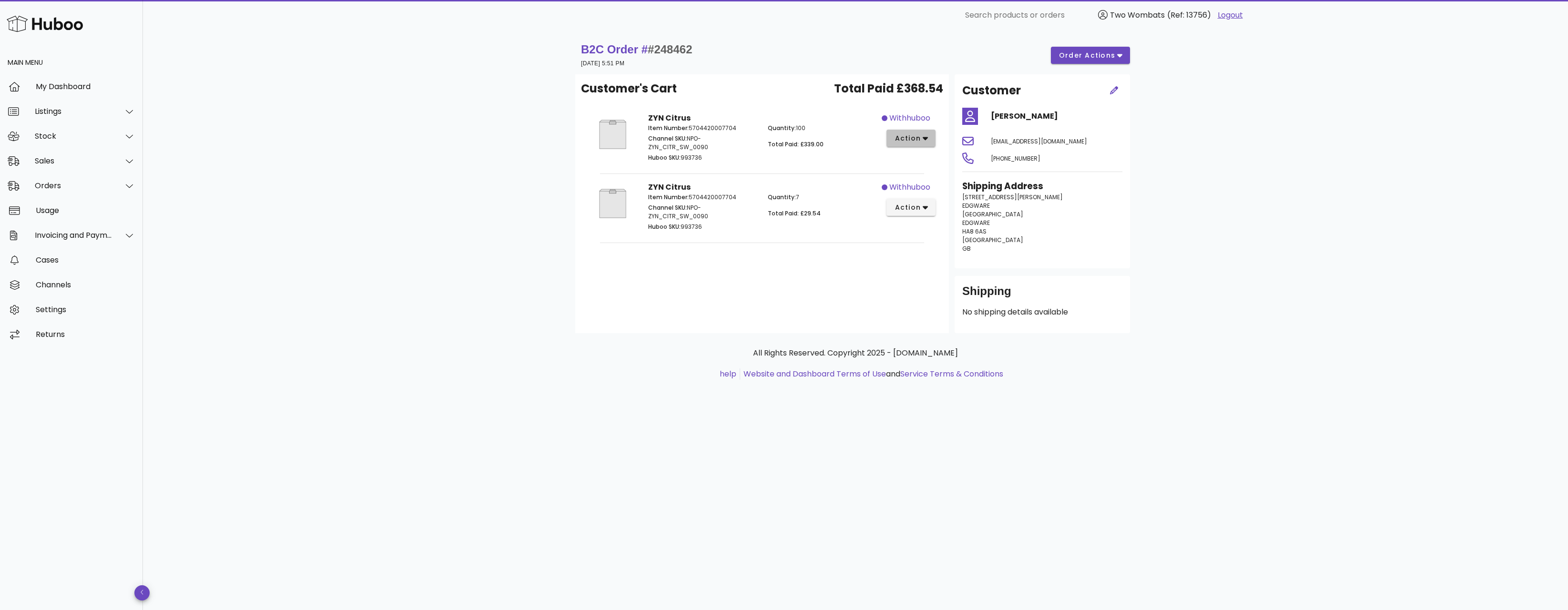
click at [906, 133] on span "action" at bounding box center [908, 138] width 27 height 10
click at [810, 185] on div "ZYN Citrus Item Number: 5704420007704 Channel SKU: NPO-ZYN_CITR_SW_0090 Huboo S…" at bounding box center [762, 207] width 239 height 63
click at [904, 207] on span "action" at bounding box center [908, 207] width 27 height 10
click at [841, 268] on div "Customer's Cart Total Paid £368.54 ZYN Citrus Item Number: 5704420007704 Channe…" at bounding box center [762, 204] width 374 height 259
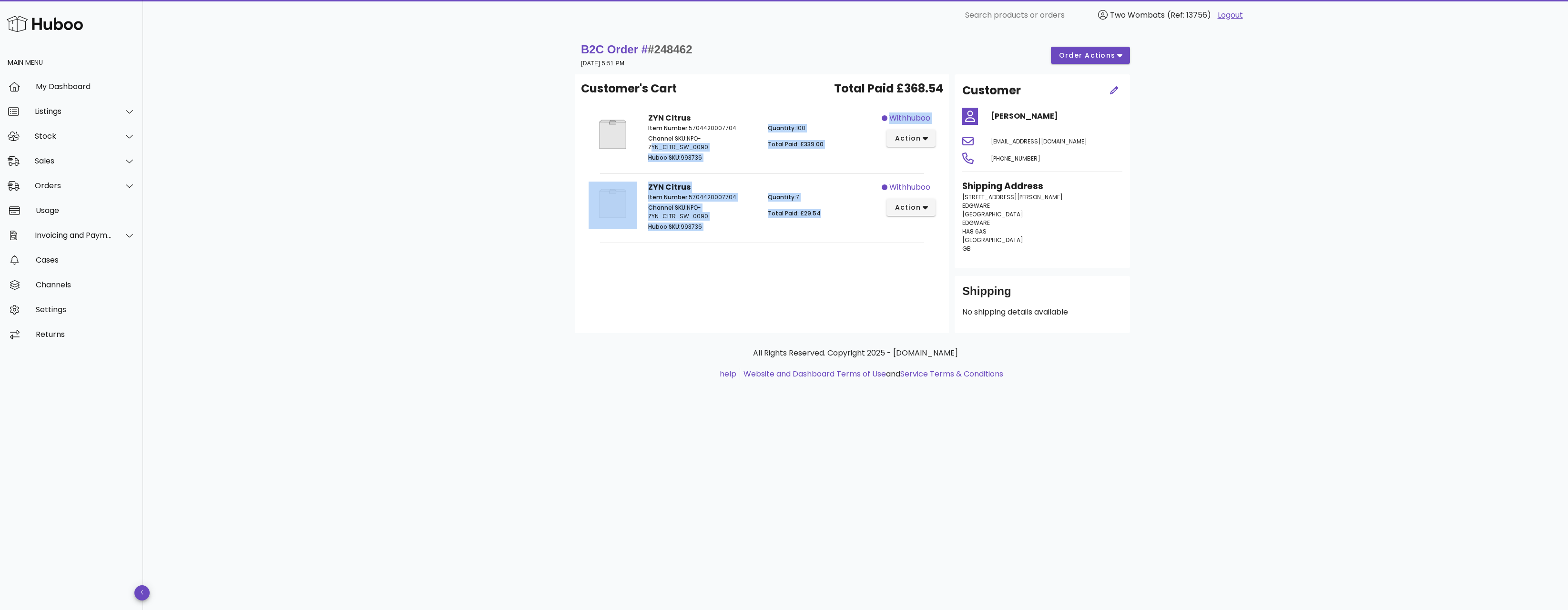
drag, startPoint x: 838, startPoint y: 227, endPoint x: 754, endPoint y: 147, distance: 116.0
click at [751, 133] on div "Customer's Cart Total Paid £368.54 ZYN Citrus Item Number: 5704420007704 Channe…" at bounding box center [762, 204] width 374 height 259
click at [759, 155] on div "Item Number: 5704420007704 Channel SKU: NPO-ZYN_CITR_SW_0090 Huboo SKU: 993736" at bounding box center [703, 144] width 120 height 51
drag, startPoint x: 837, startPoint y: 239, endPoint x: 683, endPoint y: 116, distance: 197.1
click at [738, 171] on div "Customer's Cart Total Paid £368.54 ZYN Citrus Item Number: 5704420007704 Channe…" at bounding box center [762, 204] width 374 height 259
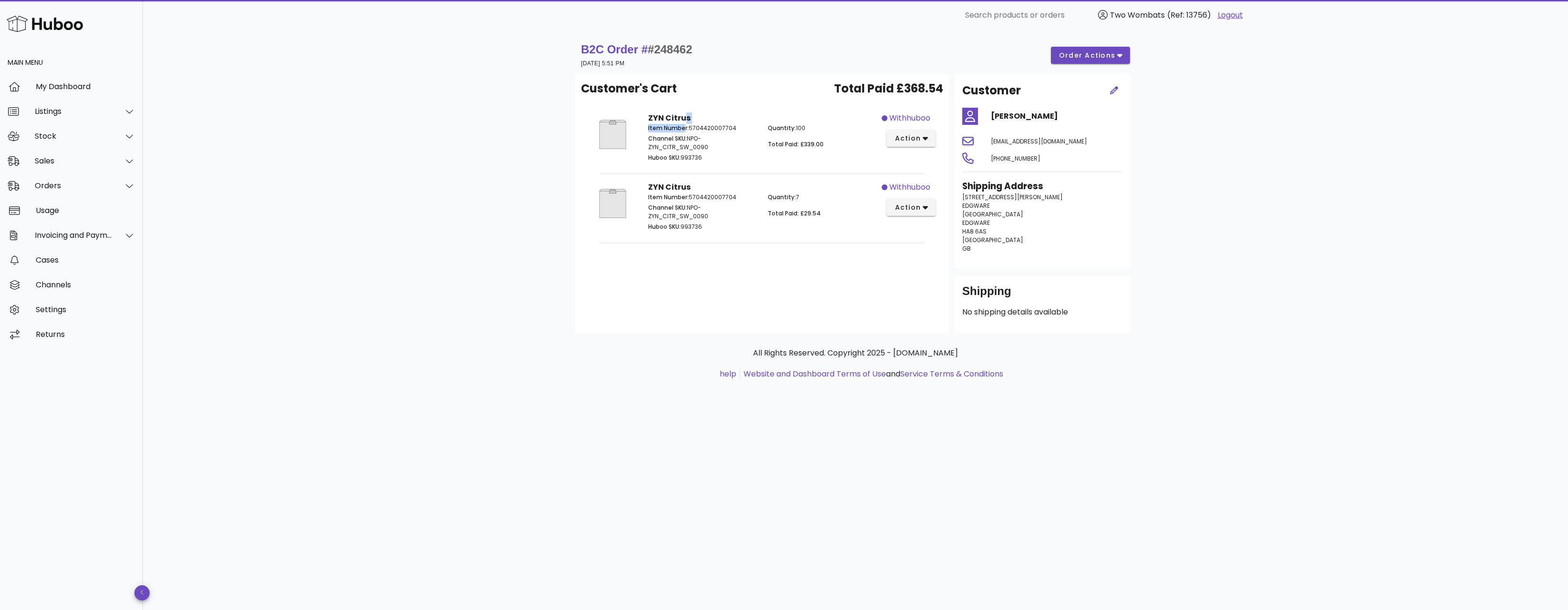
drag, startPoint x: 683, startPoint y: 116, endPoint x: 683, endPoint y: 125, distance: 9.0
click at [683, 122] on div "ZYN Citrus Item Number: 5704420007704 Channel SKU: NPO-ZYN_CITR_SW_0090 Huboo S…" at bounding box center [762, 138] width 239 height 63
drag, startPoint x: 754, startPoint y: 121, endPoint x: 837, endPoint y: 211, distance: 122.4
click at [837, 211] on div "Customer's Cart Total Paid £368.54 ZYN Citrus Item Number: 5704420007704 Channe…" at bounding box center [762, 204] width 374 height 259
click at [837, 211] on p "Total Paid: £29.54" at bounding box center [822, 213] width 108 height 9
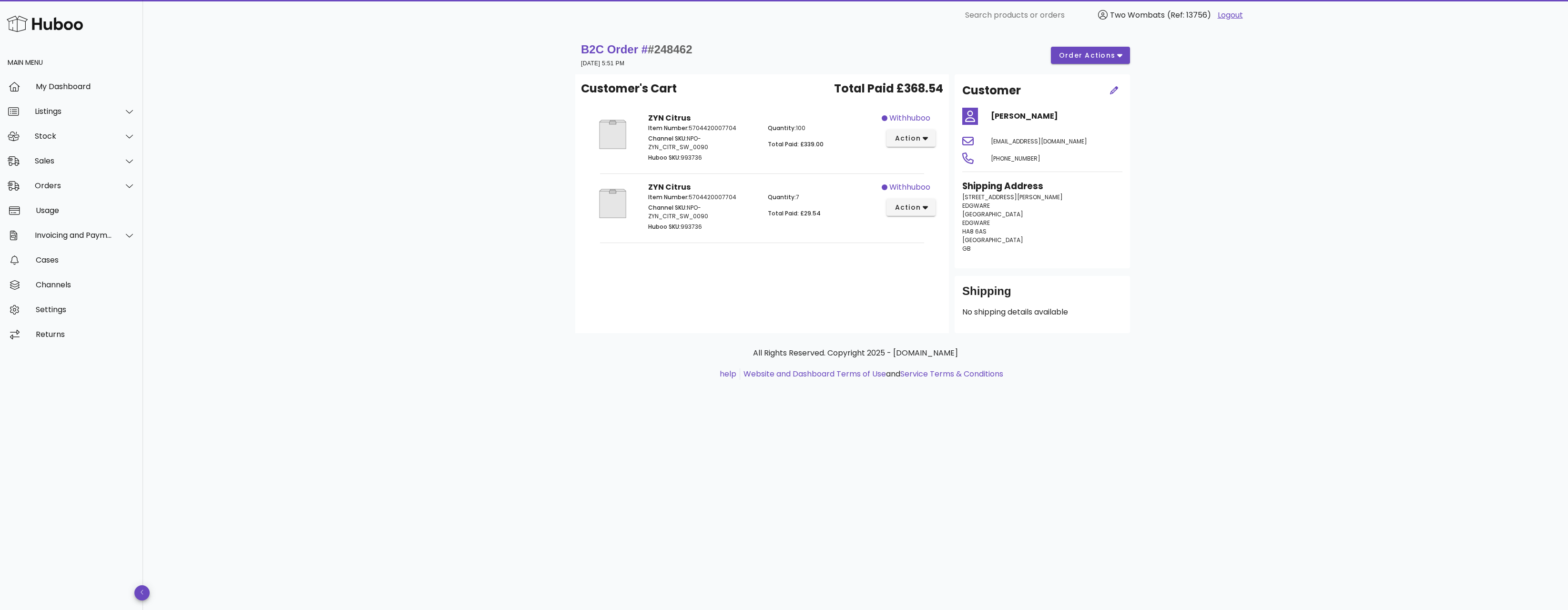
drag, startPoint x: 816, startPoint y: 220, endPoint x: 747, endPoint y: 137, distance: 107.9
click at [747, 137] on div "Customer's Cart Total Paid £368.54 ZYN Citrus Item Number: 5704420007704 Channe…" at bounding box center [762, 204] width 374 height 259
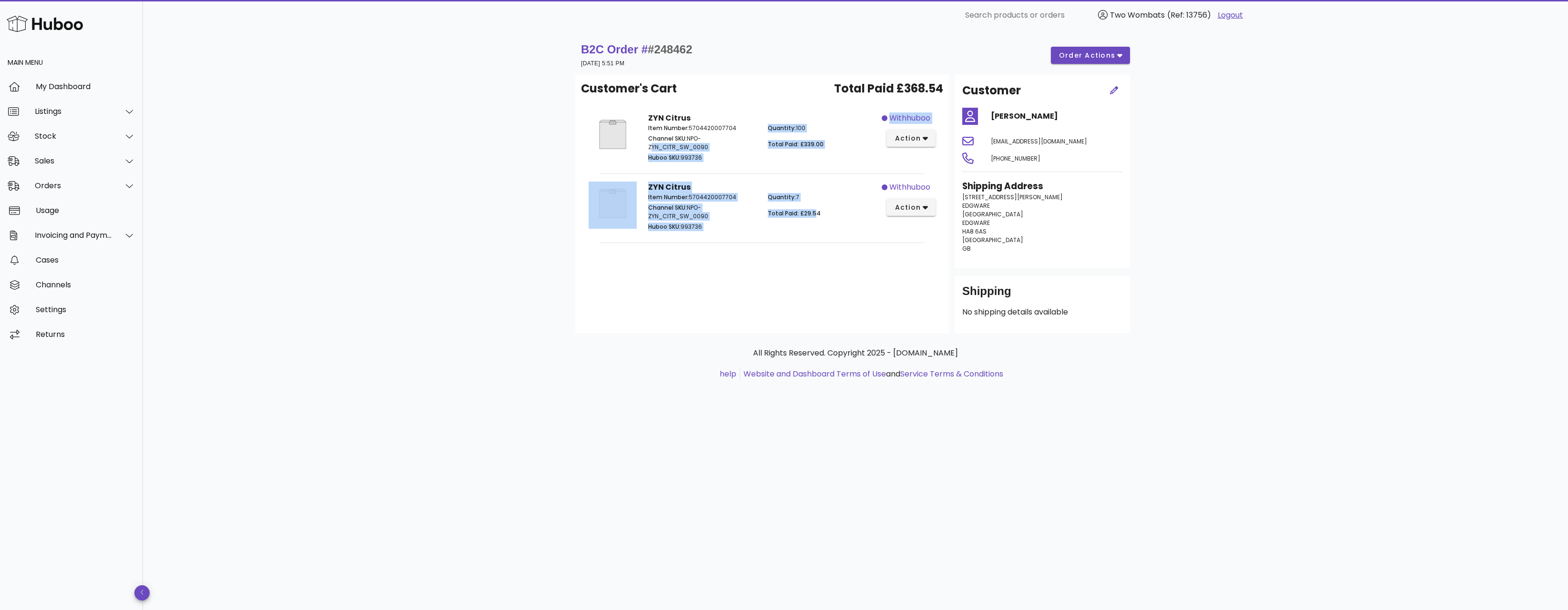
click at [747, 137] on p "Channel SKU: NPO-ZYN_CITR_SW_0090" at bounding box center [702, 143] width 108 height 17
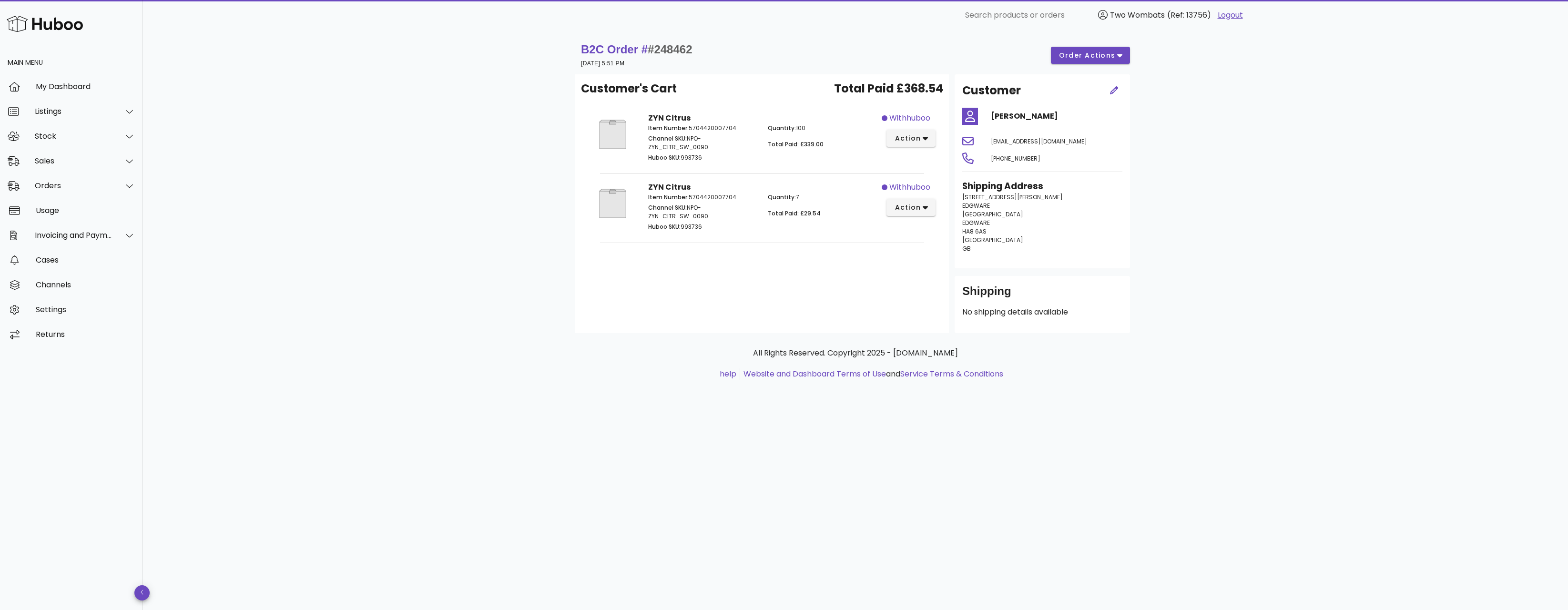
click at [667, 246] on div "Customer's Cart Total Paid £368.54 ZYN Citrus Item Number: 5704420007704 Channe…" at bounding box center [762, 204] width 374 height 259
drag, startPoint x: 711, startPoint y: 224, endPoint x: 571, endPoint y: 61, distance: 214.9
click at [582, 74] on div "B2C Order # #248462 27 August 2025 at 5:51 PM order actions Customer's Cart Tot…" at bounding box center [856, 185] width 549 height 297
click at [552, 31] on div "B2C Order # #248462 [DATE] 5:51 PM order actions Customer's Cart Total Paid £36…" at bounding box center [855, 220] width 606 height 380
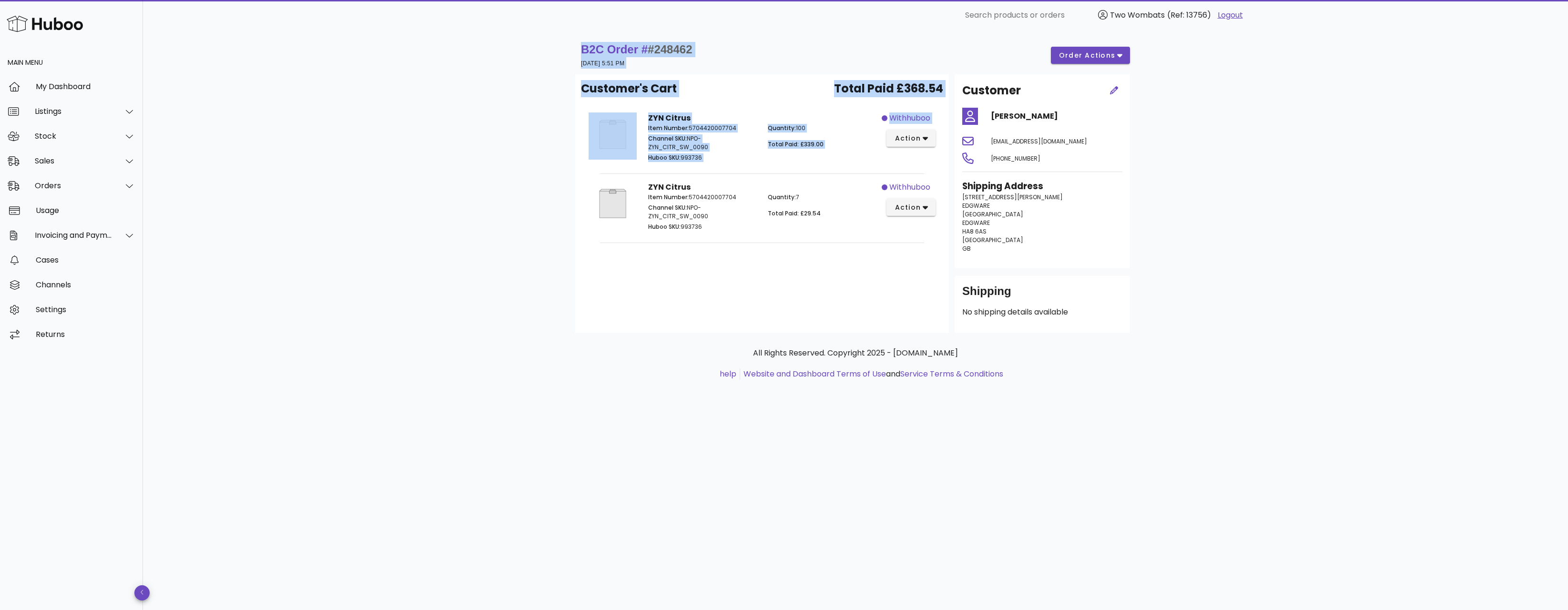
drag, startPoint x: 552, startPoint y: 31, endPoint x: 923, endPoint y: 234, distance: 422.9
click at [923, 234] on div "B2C Order # #248462 [DATE] 5:51 PM order actions Customer's Cart Total Paid £36…" at bounding box center [855, 220] width 606 height 380
click at [923, 234] on div "withhuboo action" at bounding box center [911, 207] width 59 height 63
drag, startPoint x: 868, startPoint y: 219, endPoint x: 626, endPoint y: 117, distance: 262.6
click at [626, 117] on div "Customer's Cart Total Paid £368.54 ZYN Citrus Item Number: 5704420007704 Channe…" at bounding box center [762, 204] width 374 height 259
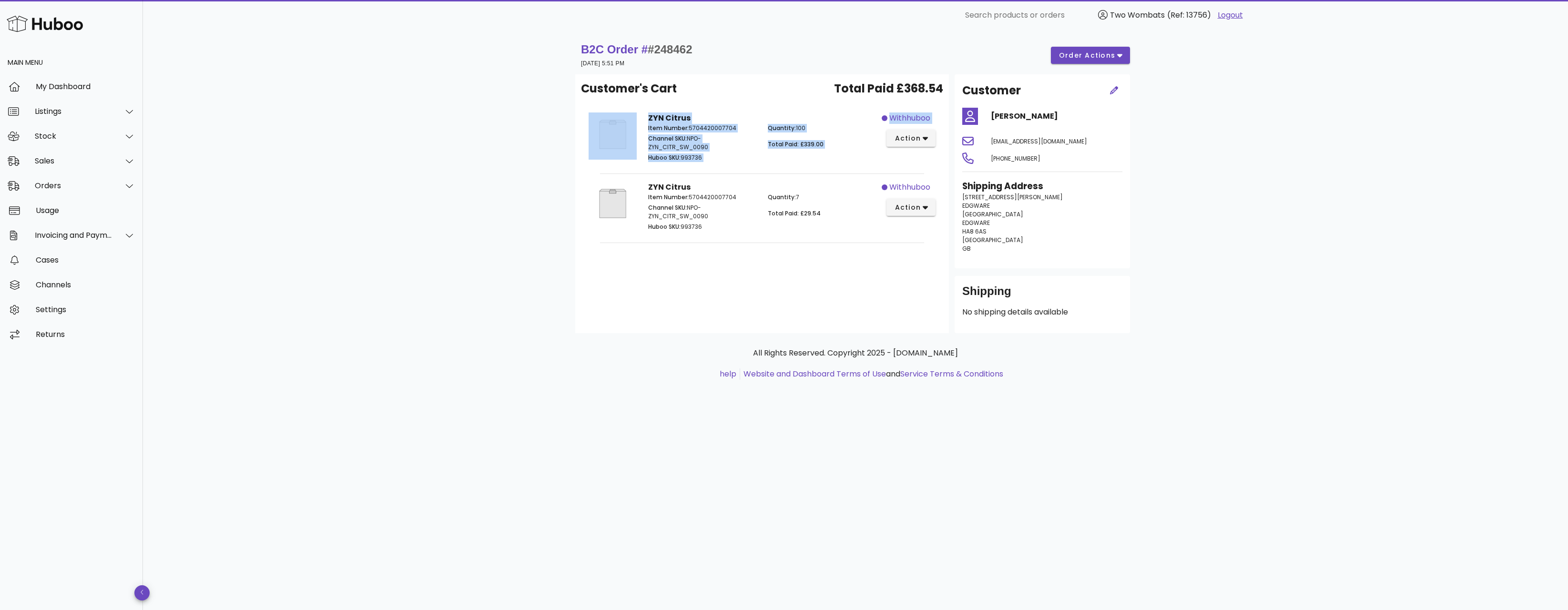
click at [626, 117] on img at bounding box center [613, 134] width 48 height 44
click at [733, 232] on div "Item Number: 5704420007704 Channel SKU: NPO-ZYN_CITR_SW_0090 Huboo SKU: 993736" at bounding box center [703, 213] width 120 height 51
drag, startPoint x: 733, startPoint y: 232, endPoint x: 552, endPoint y: 75, distance: 239.6
click at [552, 75] on div "B2C Order # #248462 [DATE] 5:51 PM order actions Customer's Cart Total Paid £36…" at bounding box center [855, 220] width 606 height 380
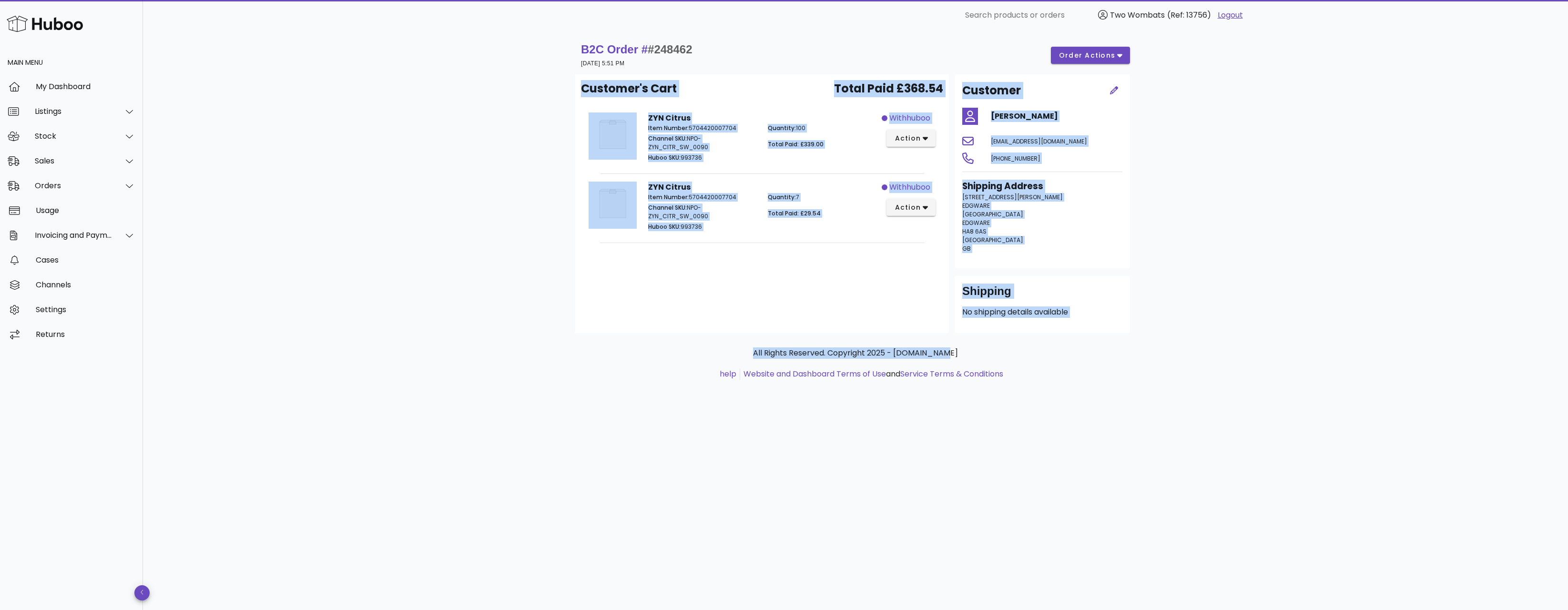
drag, startPoint x: 584, startPoint y: 93, endPoint x: 1149, endPoint y: 334, distance: 614.3
click at [1149, 334] on div "B2C Order # #248462 [DATE] 5:51 PM order actions Customer's Cart Total Paid £36…" at bounding box center [855, 220] width 606 height 380
click at [1079, 314] on p "No shipping details available" at bounding box center [1043, 312] width 160 height 12
drag, startPoint x: 1097, startPoint y: 320, endPoint x: 549, endPoint y: 94, distance: 592.8
click at [549, 94] on div "B2C Order # #248462 [DATE] 5:51 PM order actions Customer's Cart Total Paid £36…" at bounding box center [856, 320] width 1425 height 579
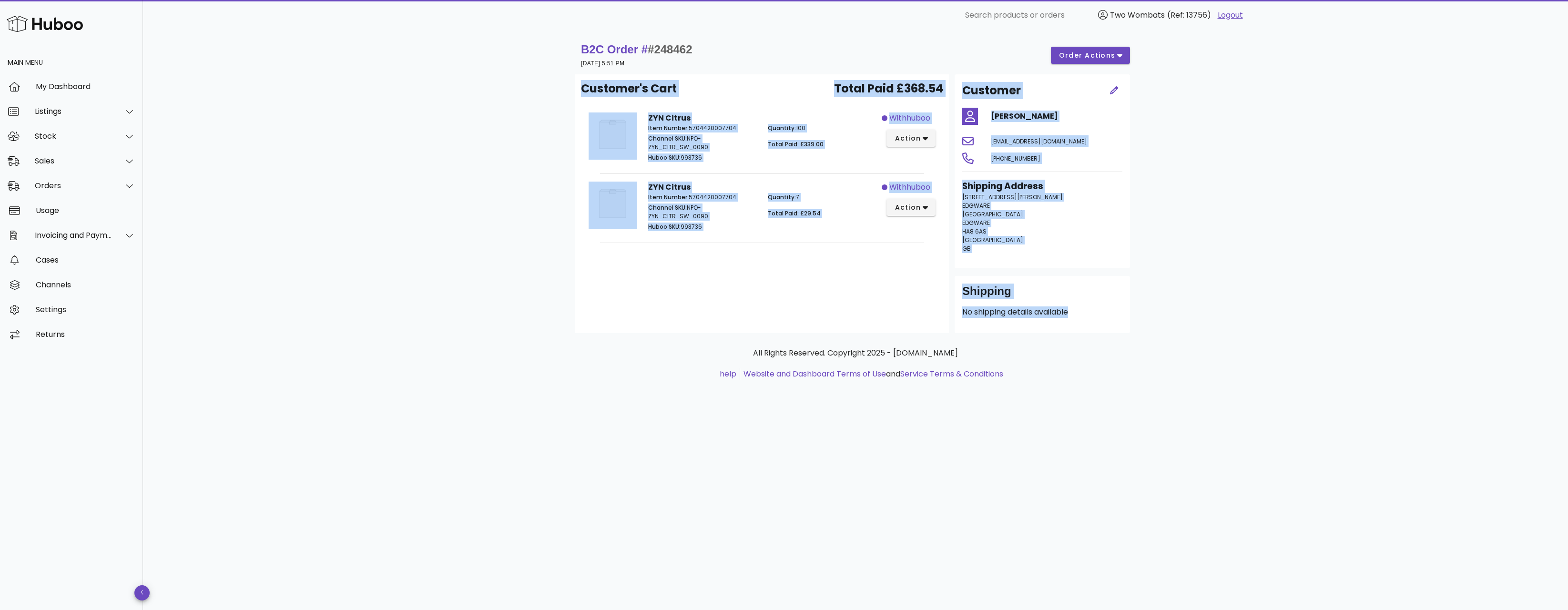
click at [549, 94] on div "B2C Order # #248462 [DATE] 5:51 PM order actions Customer's Cart Total Paid £36…" at bounding box center [856, 320] width 1425 height 579
drag, startPoint x: 549, startPoint y: 94, endPoint x: 1096, endPoint y: 314, distance: 589.6
click at [1096, 311] on div "B2C Order # #248462 [DATE] 5:51 PM order actions Customer's Cart Total Paid £36…" at bounding box center [856, 320] width 1425 height 579
click at [1096, 317] on p "No shipping details available" at bounding box center [1043, 312] width 160 height 12
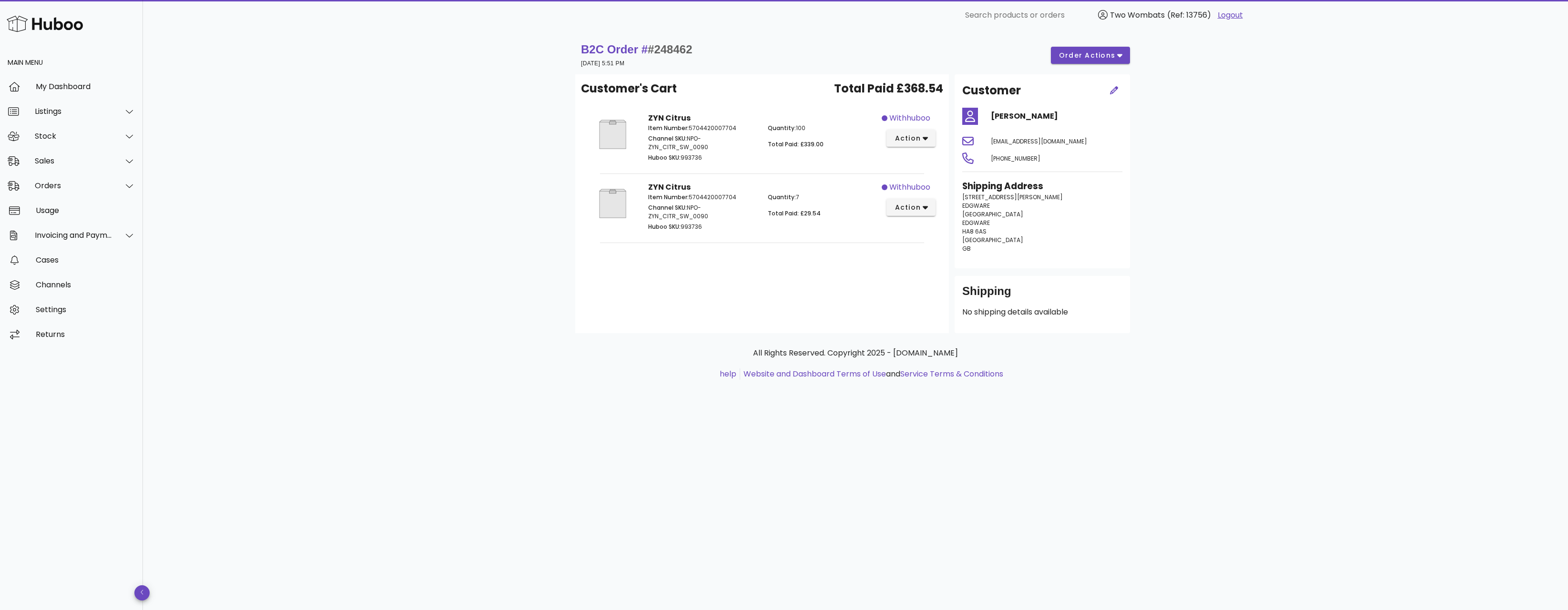
drag, startPoint x: 325, startPoint y: 388, endPoint x: 334, endPoint y: 593, distance: 205.2
click at [314, 453] on div "B2C Order # #248462 [DATE] 5:51 PM order actions Customer's Cart Total Paid £36…" at bounding box center [856, 320] width 1425 height 579
click at [900, 131] on button "action" at bounding box center [911, 138] width 49 height 17
drag, startPoint x: 1351, startPoint y: 164, endPoint x: 1058, endPoint y: 48, distance: 315.1
click at [1350, 163] on div "B2C Order # #248462 [DATE] 5:51 PM order actions Customer's Cart Total Paid £36…" at bounding box center [856, 320] width 1425 height 579
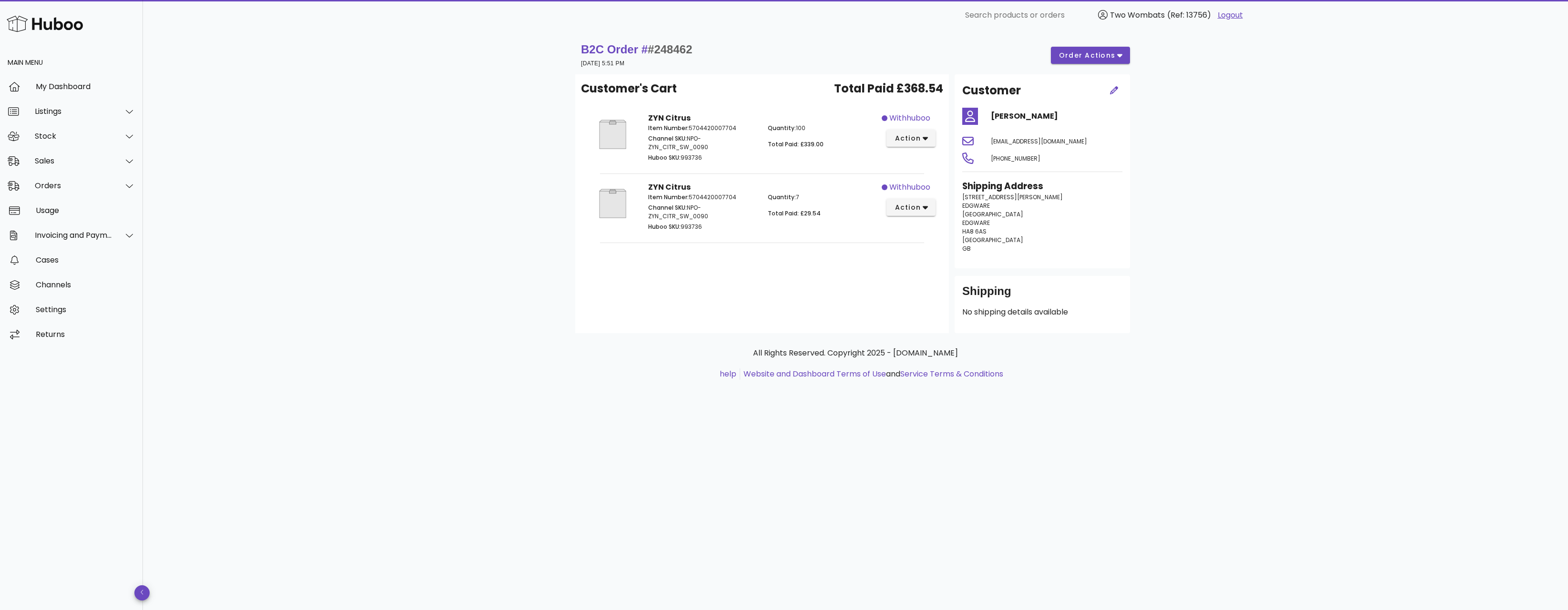
click at [1034, 34] on div "B2C Order # #248462 [DATE] 5:51 PM order actions Customer's Cart Total Paid £36…" at bounding box center [855, 220] width 606 height 380
click at [1086, 48] on button "order actions" at bounding box center [1090, 55] width 79 height 17
click at [1194, 127] on div "B2C Order # #248462 [DATE] 5:51 PM order actions Customer's Cart Total Paid £36…" at bounding box center [856, 320] width 1425 height 579
click at [898, 206] on span "action" at bounding box center [908, 207] width 27 height 10
click at [1309, 287] on div "B2C Order # #248462 [DATE] 5:51 PM order actions Customer's Cart Total Paid £36…" at bounding box center [856, 320] width 1425 height 579
